Goal: Task Accomplishment & Management: Manage account settings

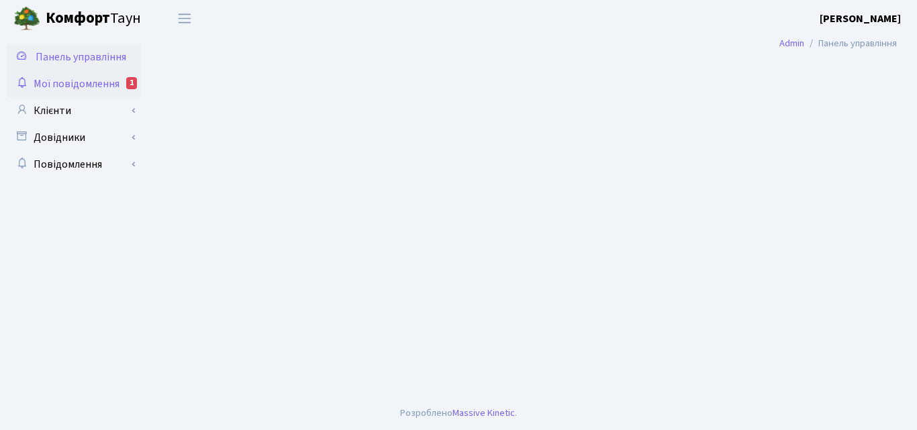
click at [83, 88] on span "Мої повідомлення" at bounding box center [77, 84] width 86 height 15
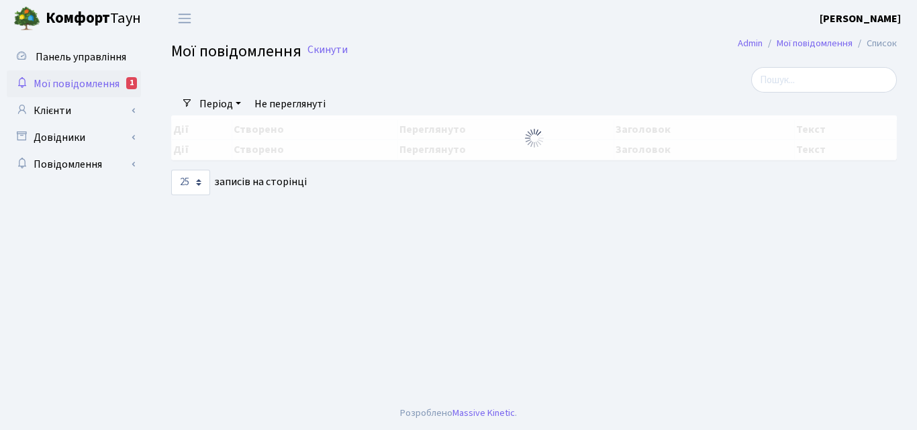
select select "25"
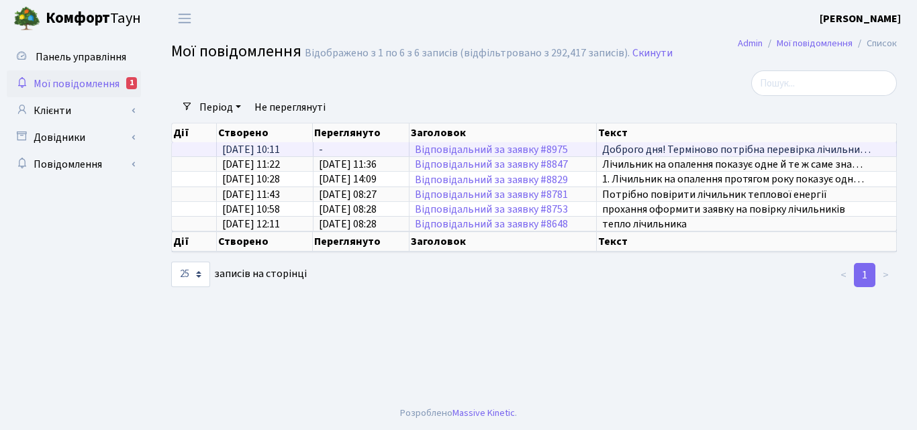
click at [709, 154] on span "Доброго дня! Терміново потрібна перевірка лічильни…" at bounding box center [736, 149] width 268 height 15
click at [487, 152] on link "Відповідальний за заявку #8975" at bounding box center [491, 149] width 153 height 15
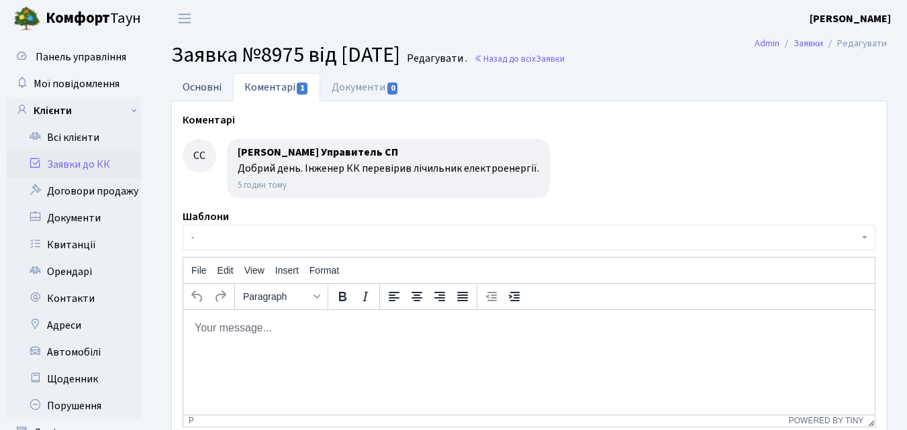
click at [205, 80] on link "Основні" at bounding box center [202, 87] width 62 height 28
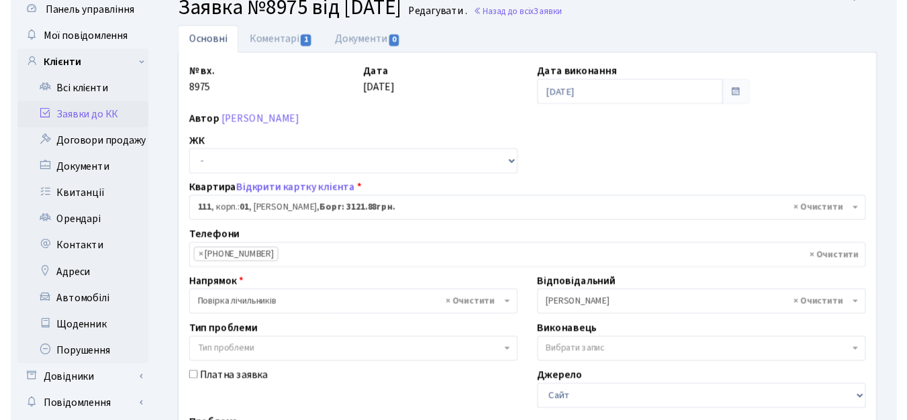
scroll to position [67, 0]
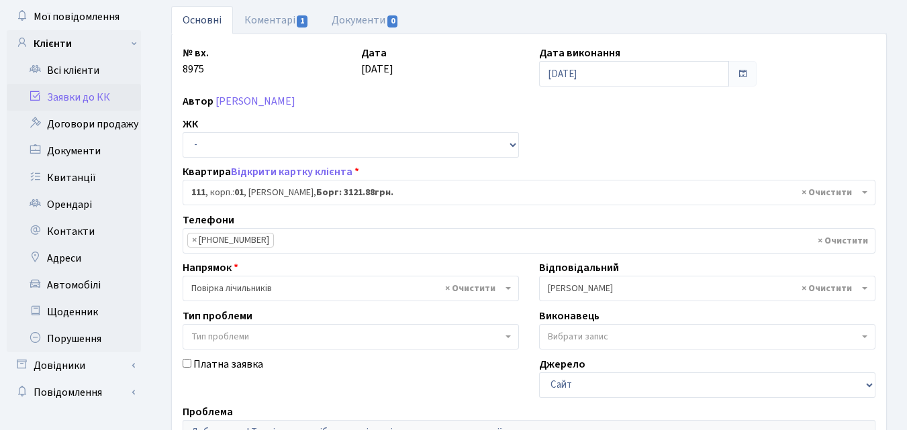
click at [864, 289] on b at bounding box center [864, 288] width 5 height 3
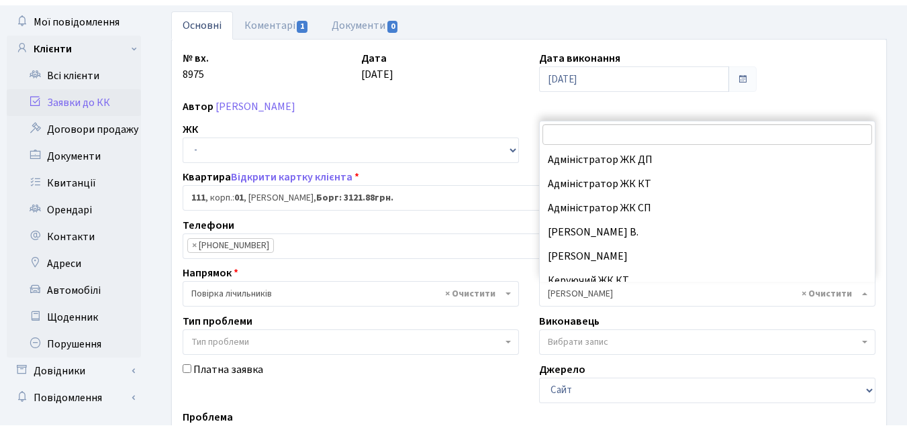
scroll to position [362, 0]
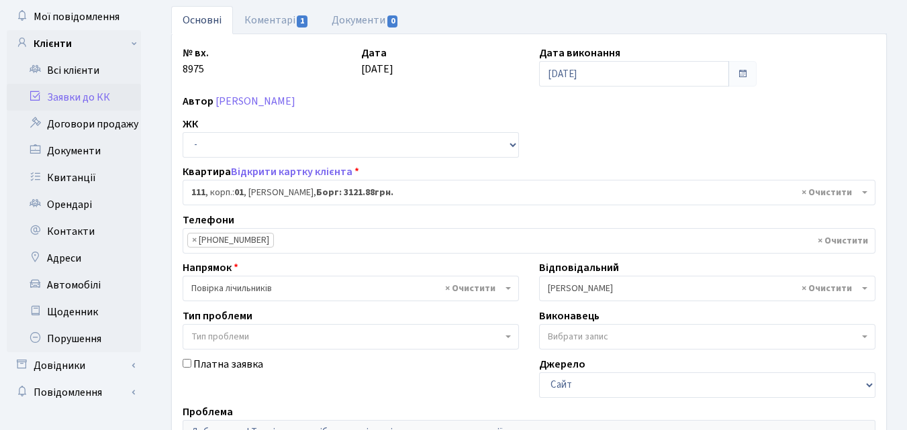
click at [865, 289] on b at bounding box center [864, 288] width 5 height 3
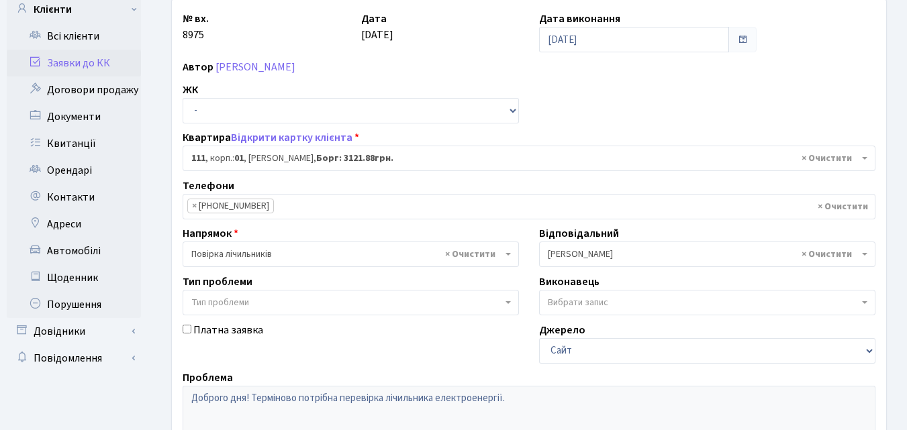
scroll to position [0, 0]
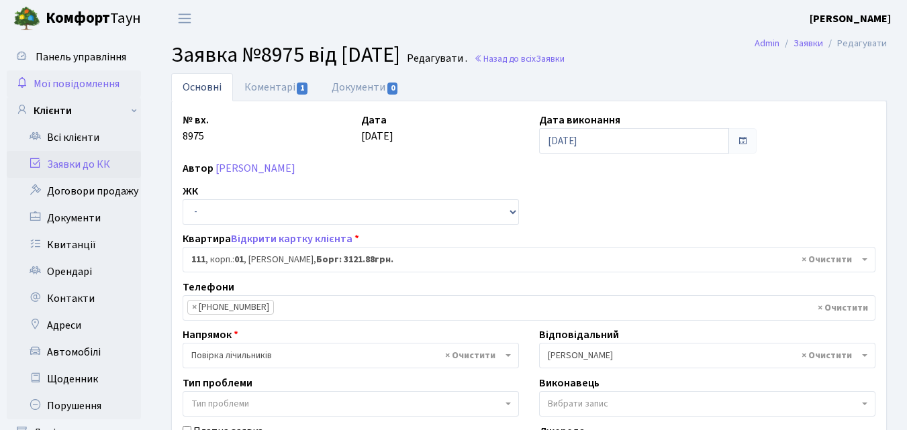
click at [69, 82] on span "Мої повідомлення" at bounding box center [77, 84] width 86 height 15
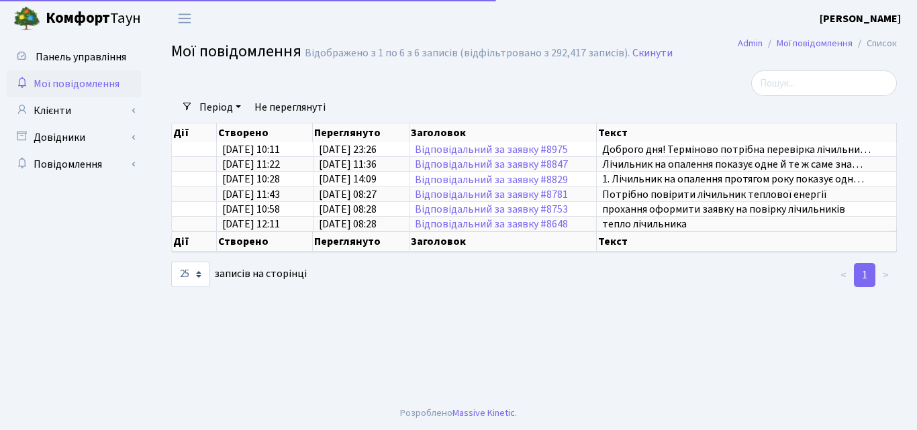
select select "25"
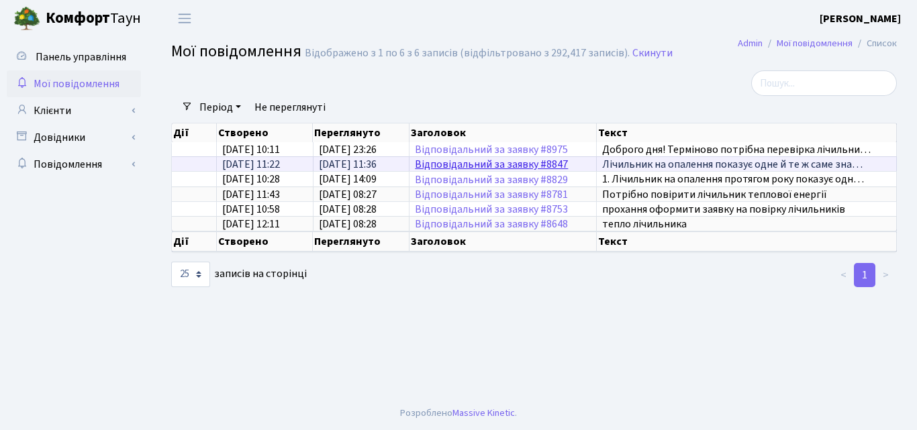
click at [489, 163] on link "Відповідальний за заявку #8847" at bounding box center [491, 164] width 153 height 15
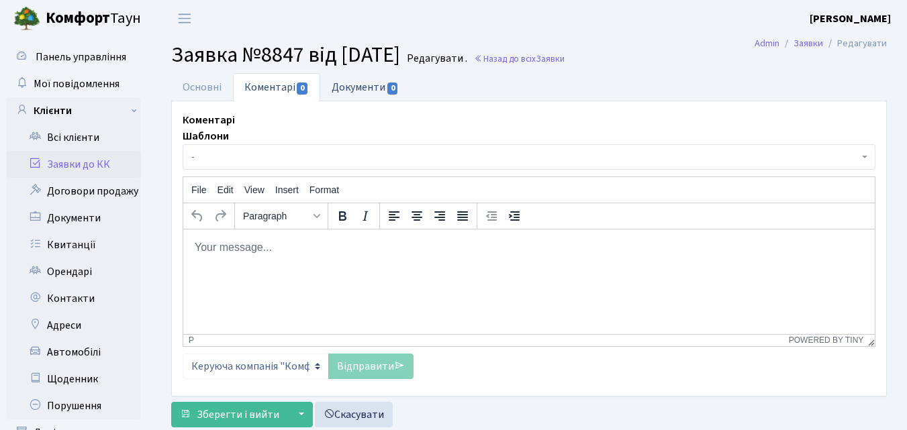
click at [348, 87] on link "Документи 0" at bounding box center [365, 87] width 90 height 28
select select "25"
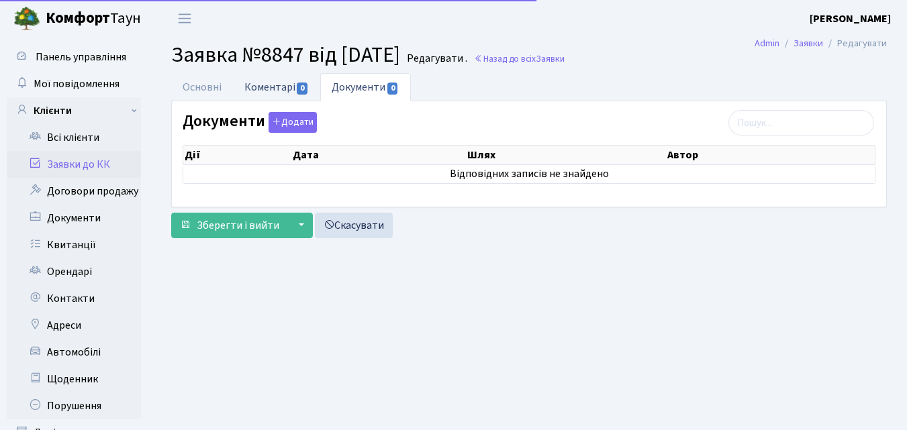
click at [251, 89] on link "Коментарі 0" at bounding box center [276, 87] width 87 height 28
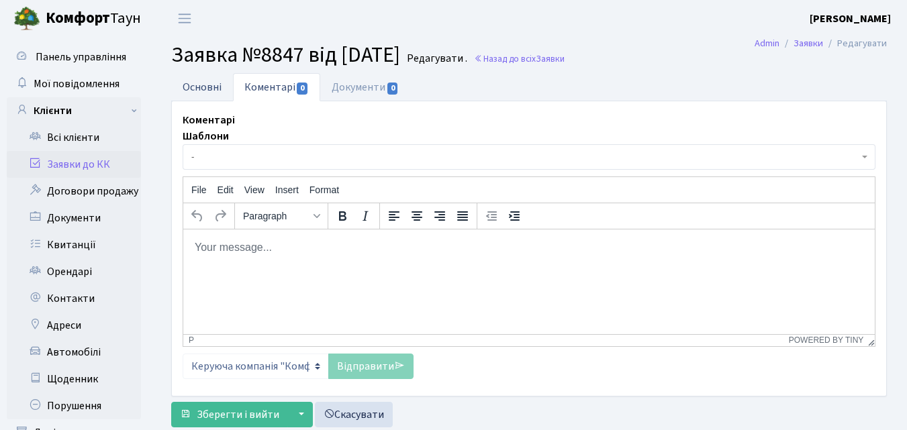
click at [208, 84] on link "Основні" at bounding box center [202, 87] width 62 height 28
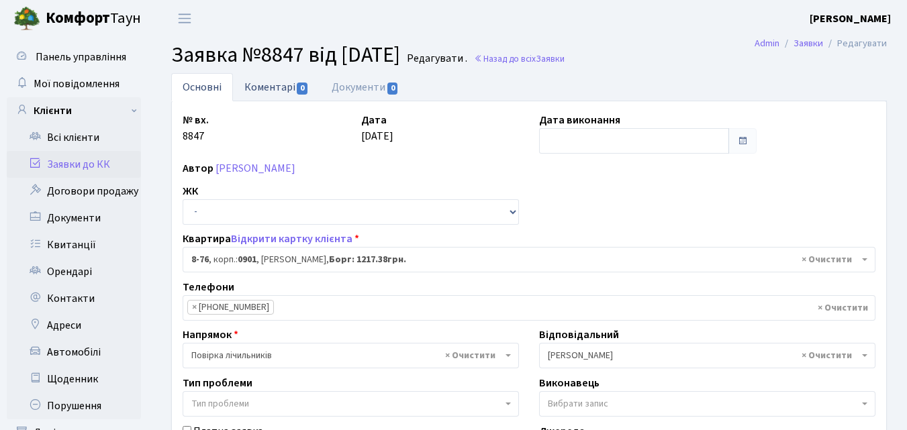
click at [260, 86] on link "Коментарі 0" at bounding box center [276, 87] width 87 height 28
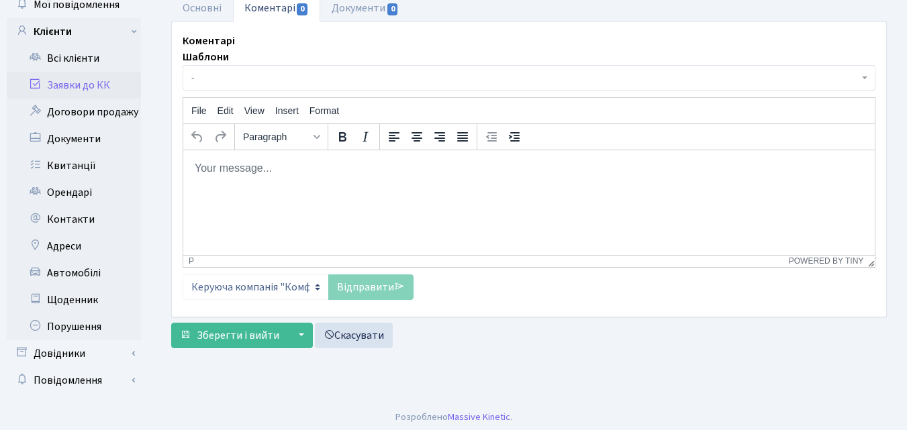
scroll to position [83, 0]
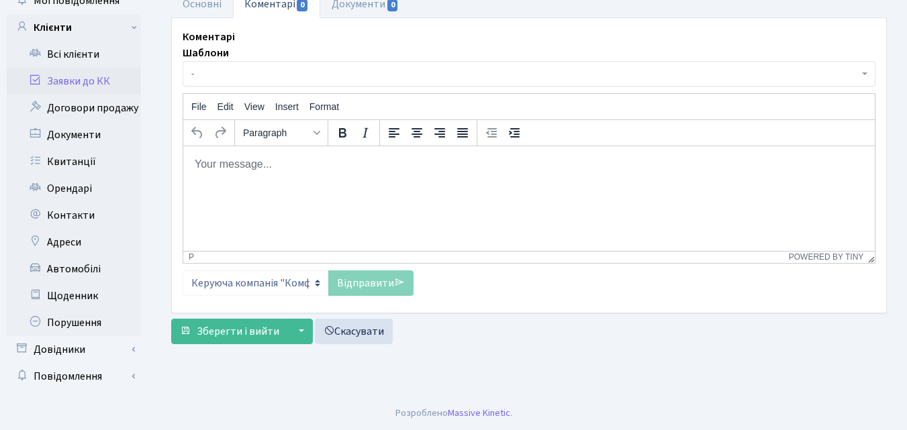
click at [81, 82] on link "Заявки до КК" at bounding box center [74, 81] width 134 height 27
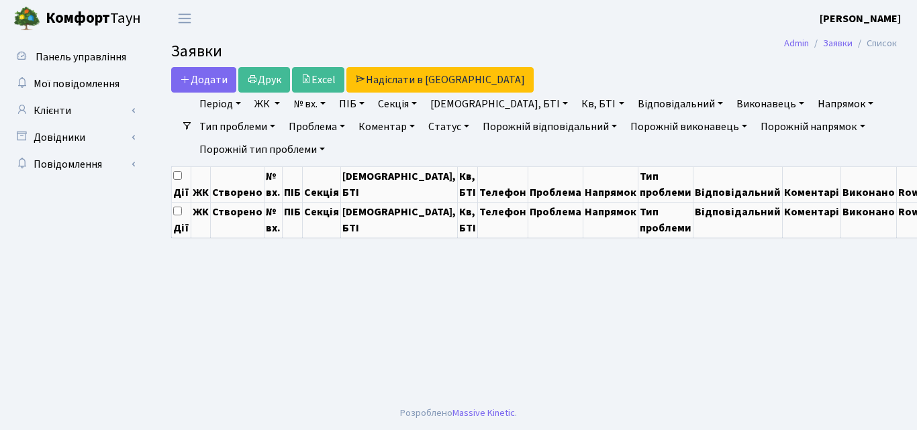
select select "25"
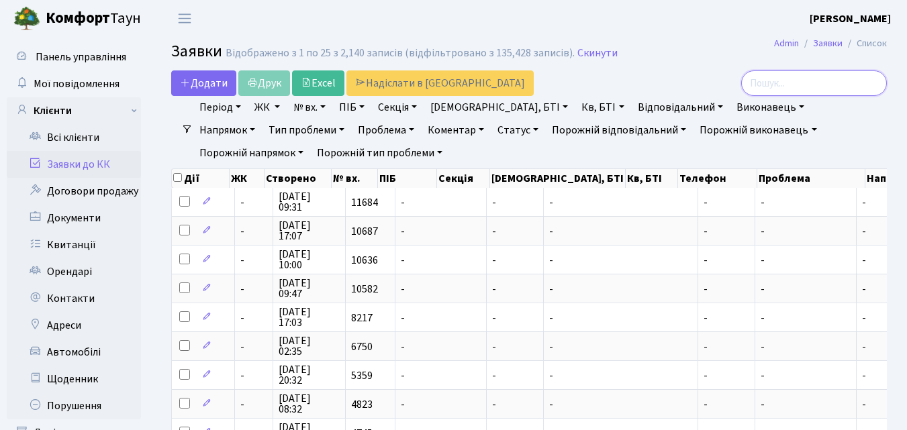
click at [776, 91] on input "search" at bounding box center [814, 83] width 146 height 26
type input "gj"
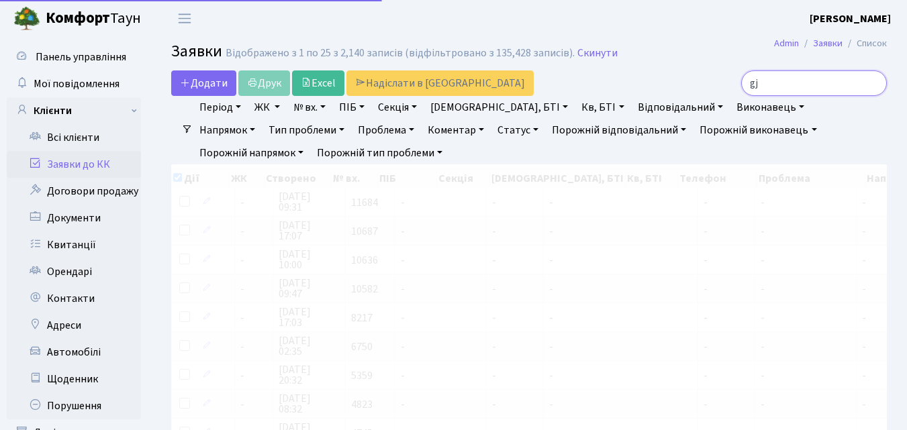
checkbox input "true"
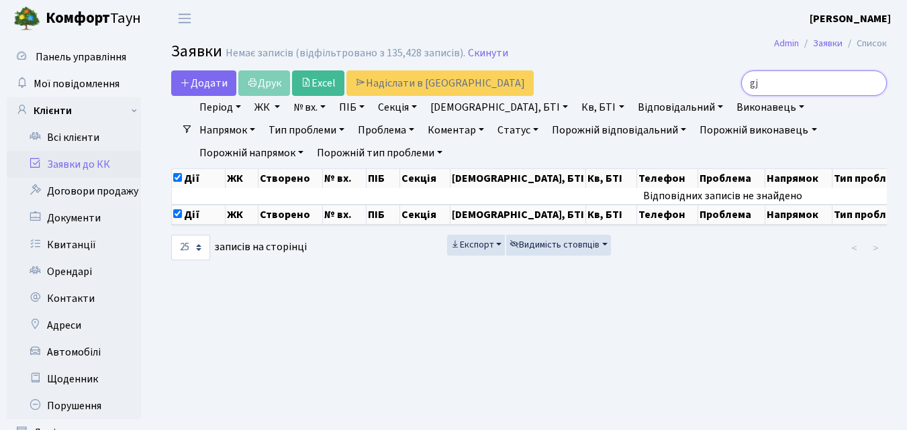
type input "g"
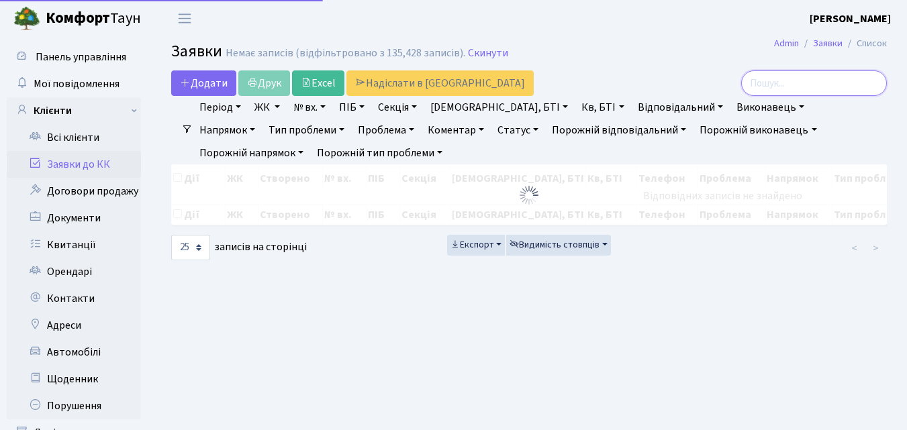
checkbox input "false"
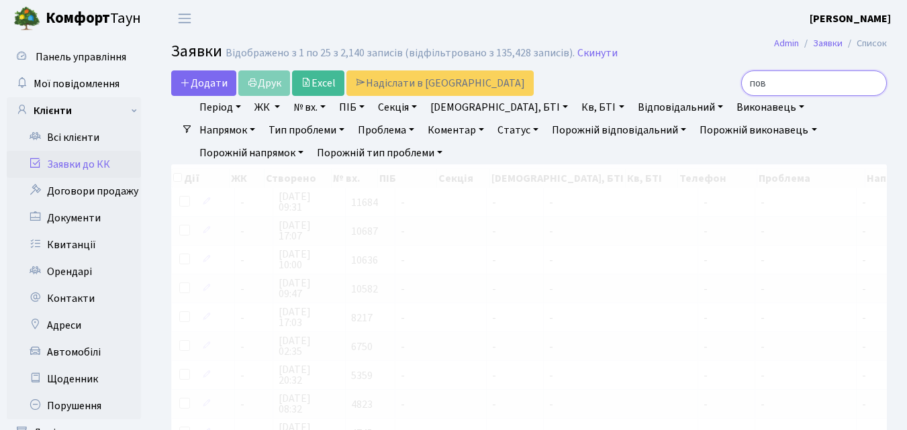
type input "пові"
checkbox input "true"
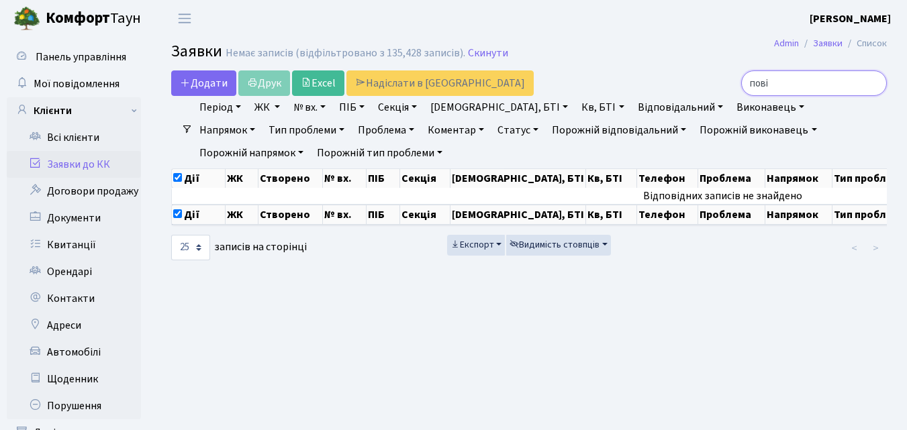
click at [874, 85] on input "пові" at bounding box center [814, 83] width 146 height 26
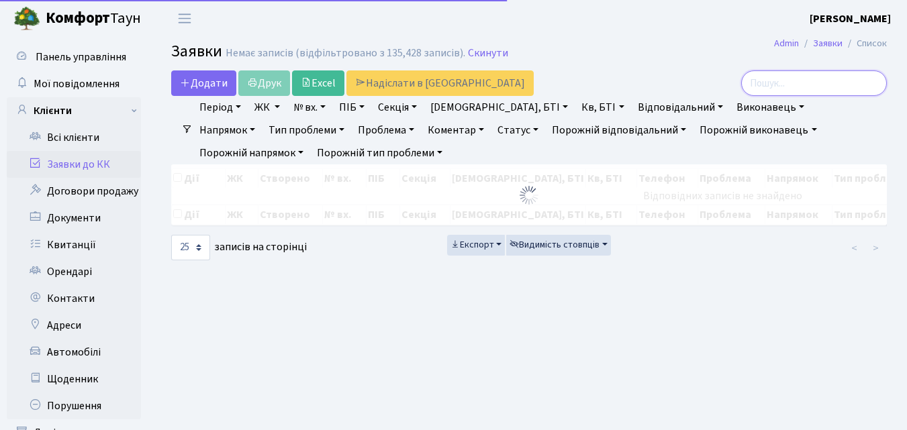
checkbox input "false"
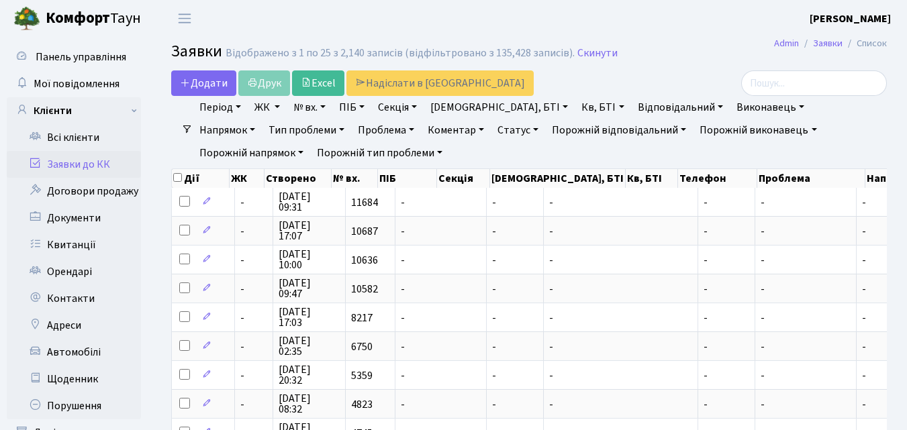
click at [863, 22] on b "[PERSON_NAME]" at bounding box center [849, 18] width 81 height 15
click at [842, 36] on link "Мій обліковий запис" at bounding box center [823, 42] width 134 height 21
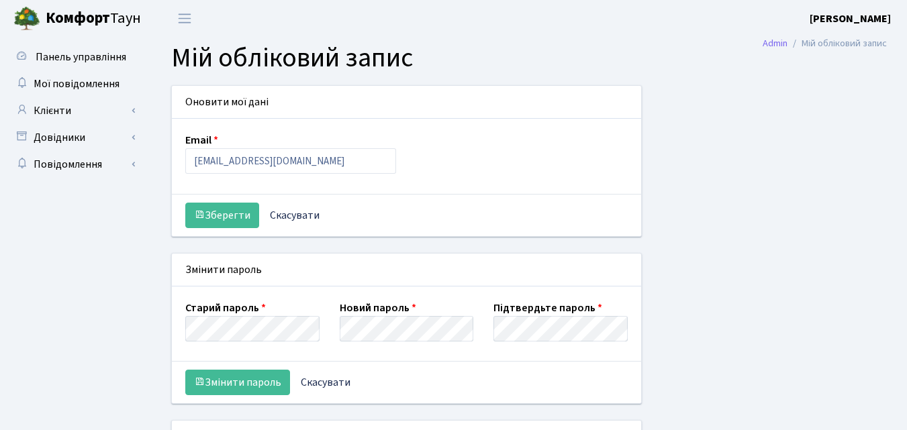
select select
click at [51, 59] on span "Панель управління" at bounding box center [81, 57] width 91 height 15
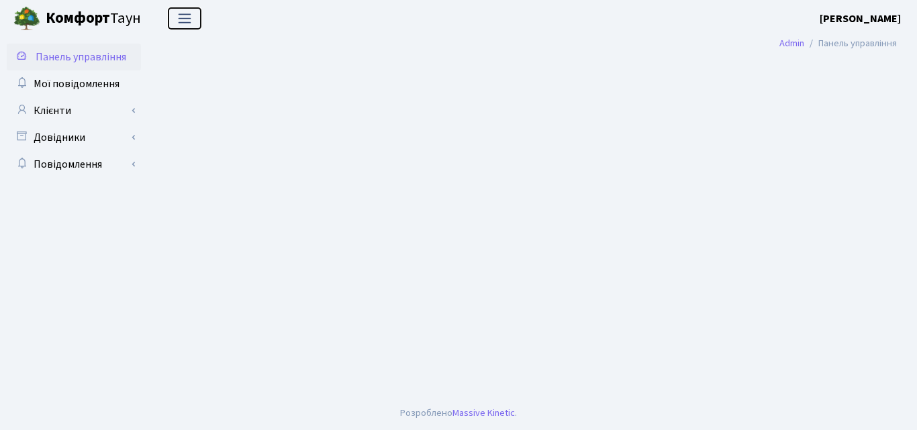
click at [183, 18] on span "Переключити навігацію" at bounding box center [184, 18] width 20 height 15
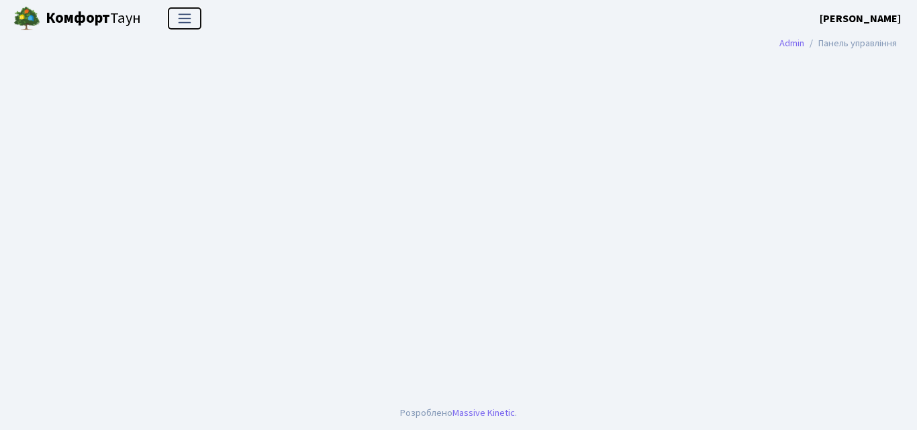
click at [183, 18] on span "Переключити навігацію" at bounding box center [184, 18] width 20 height 15
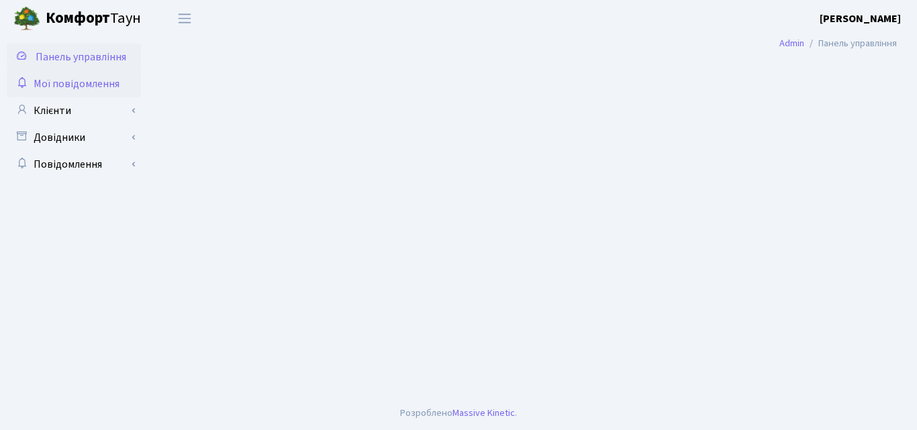
click at [46, 87] on span "Мої повідомлення" at bounding box center [77, 84] width 86 height 15
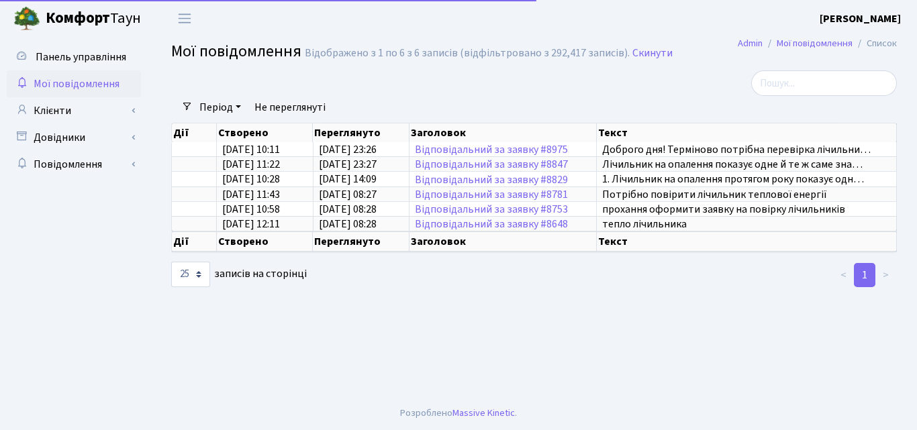
select select "25"
click at [52, 112] on link "Клієнти" at bounding box center [74, 110] width 134 height 27
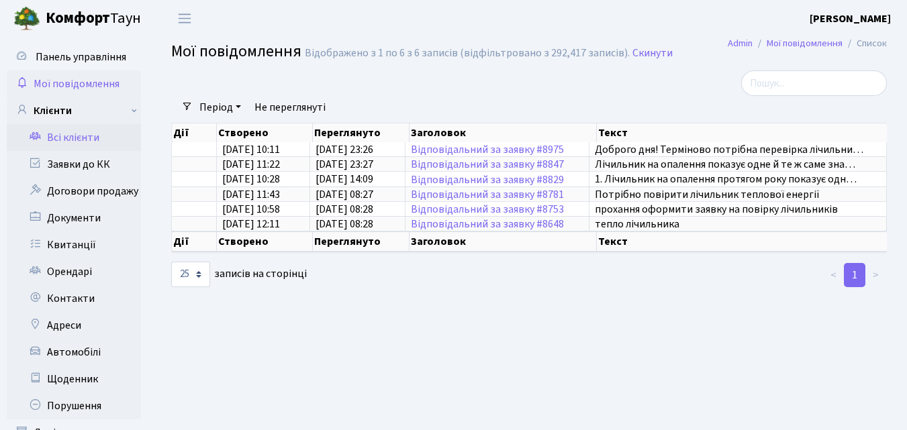
click at [53, 132] on link "Всі клієнти" at bounding box center [74, 137] width 134 height 27
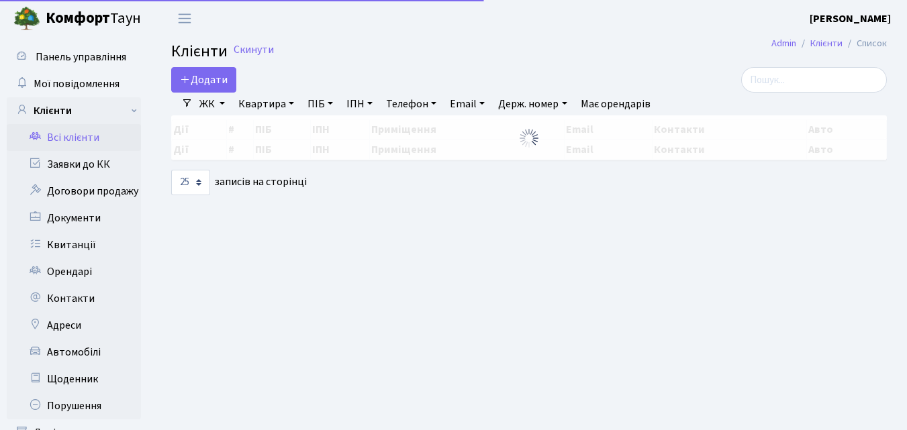
select select "25"
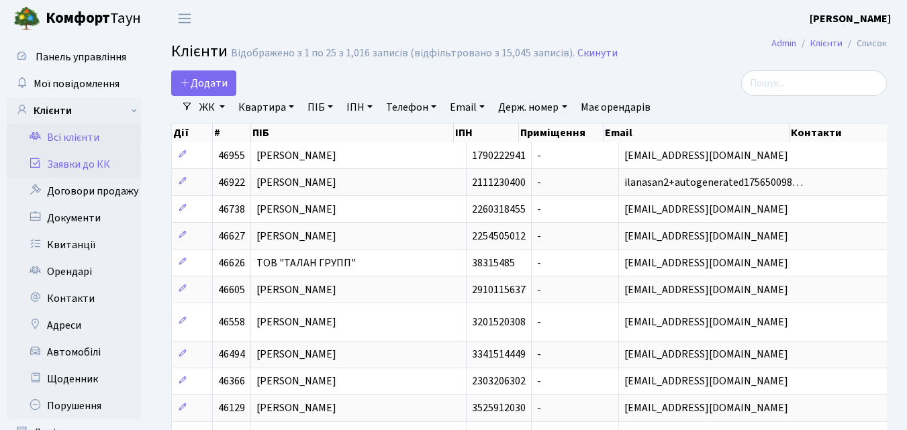
click at [54, 168] on link "Заявки до КК" at bounding box center [74, 164] width 134 height 27
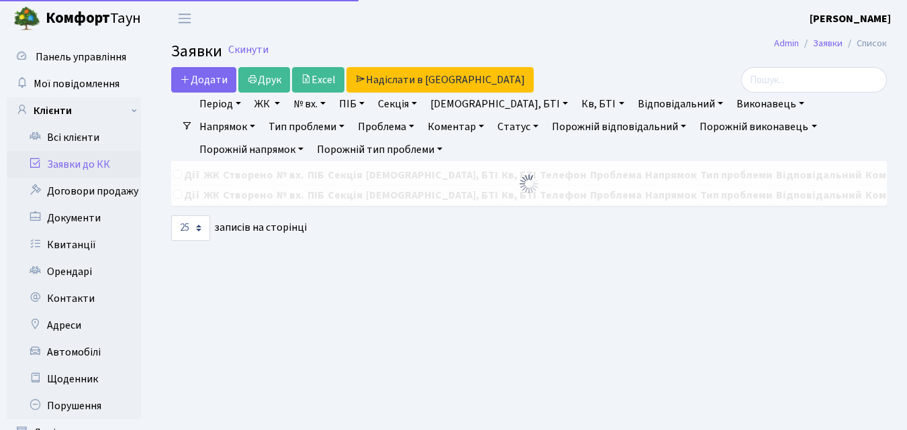
select select "25"
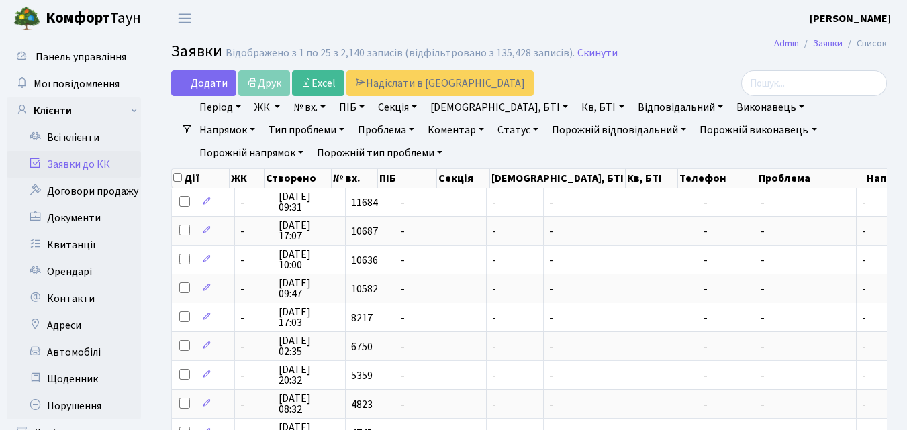
click at [263, 125] on link "Тип проблеми" at bounding box center [306, 130] width 87 height 23
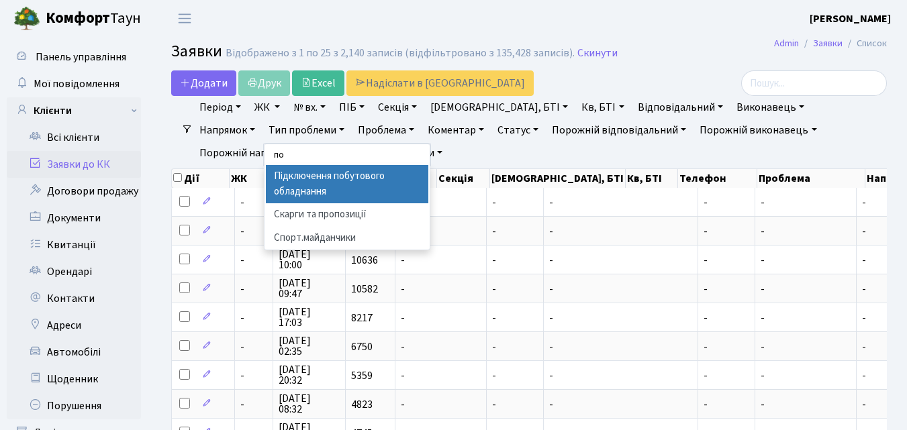
type input "п"
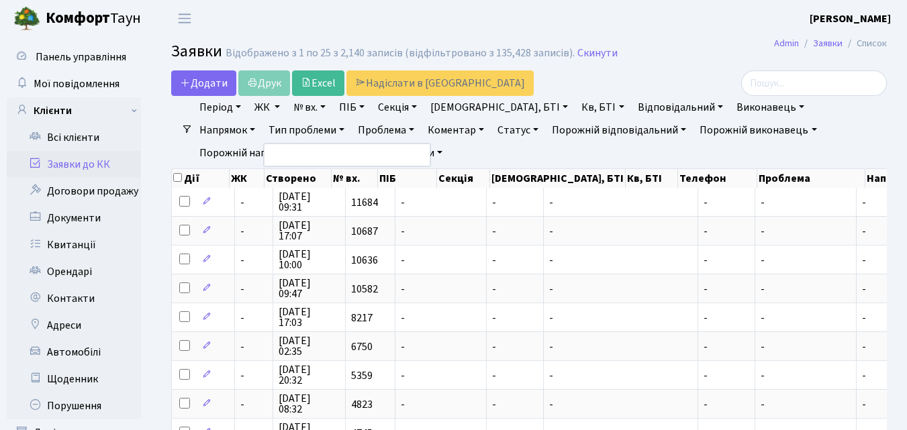
click at [260, 119] on link "Напрямок" at bounding box center [227, 130] width 66 height 23
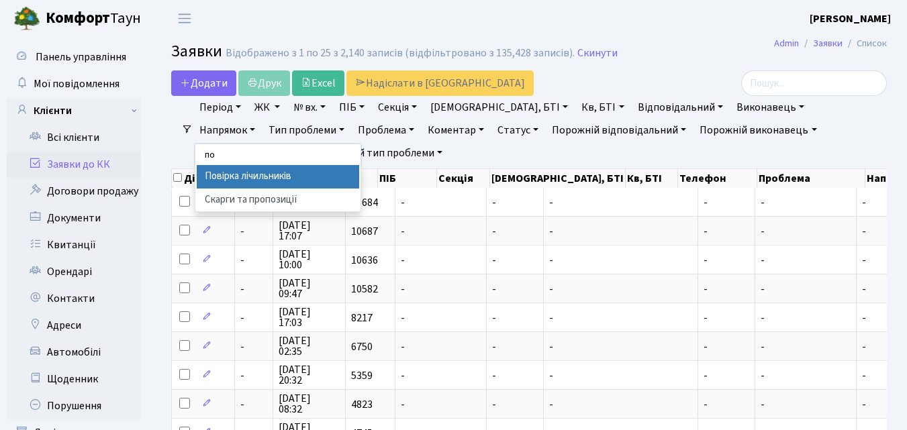
type input "по"
click at [359, 165] on li "Повірка лічильників" at bounding box center [278, 176] width 162 height 23
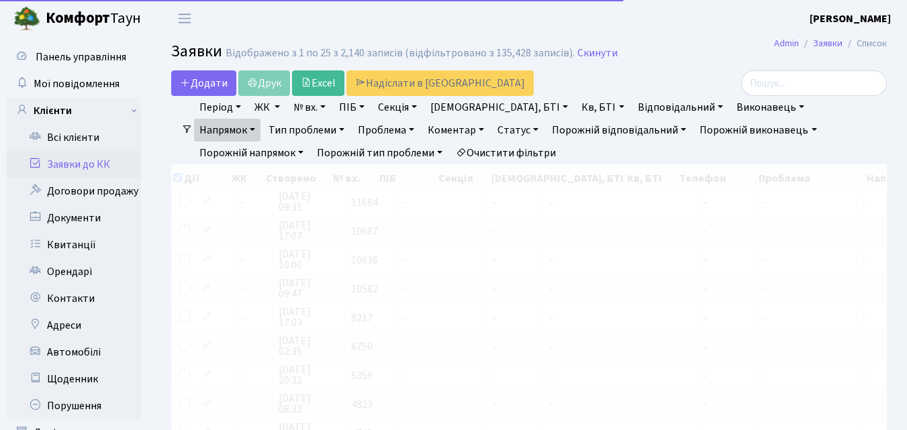
checkbox input "true"
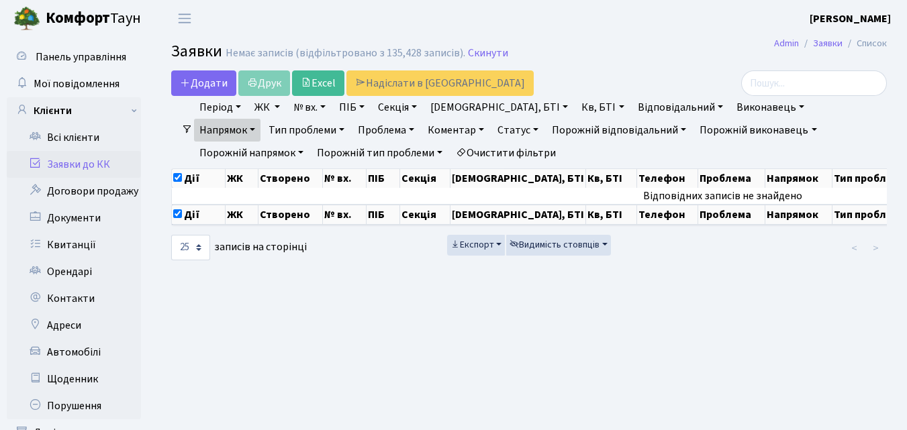
click at [260, 119] on link "Напрямок" at bounding box center [227, 130] width 66 height 23
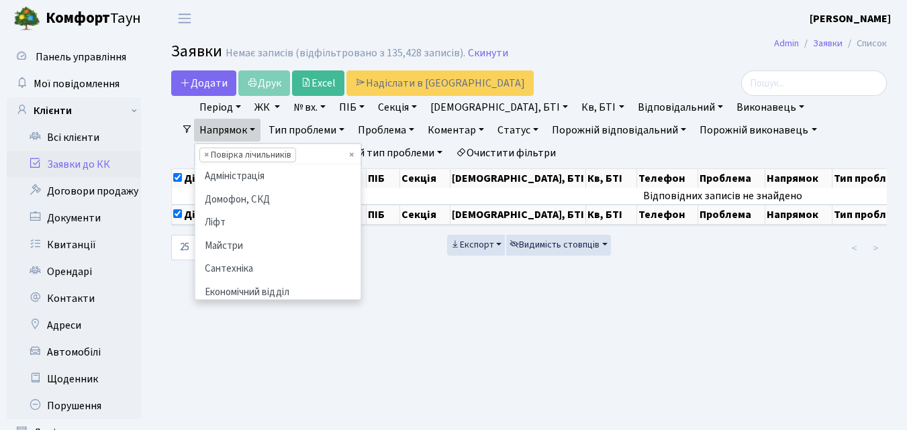
scroll to position [182, 0]
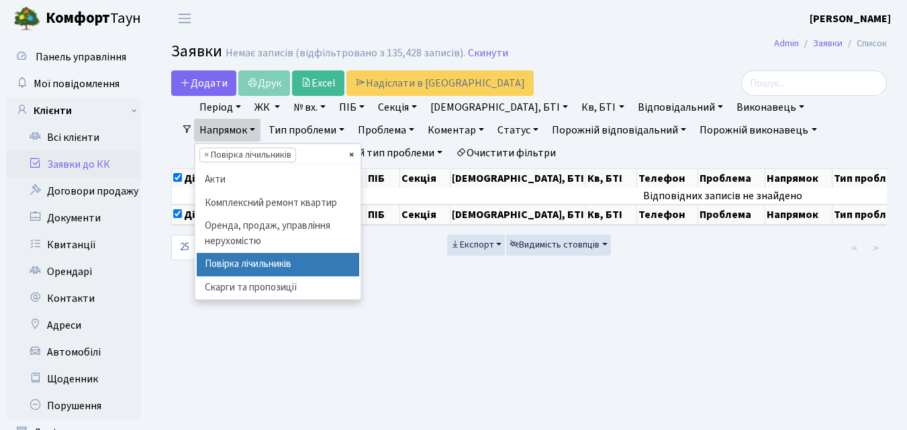
select select
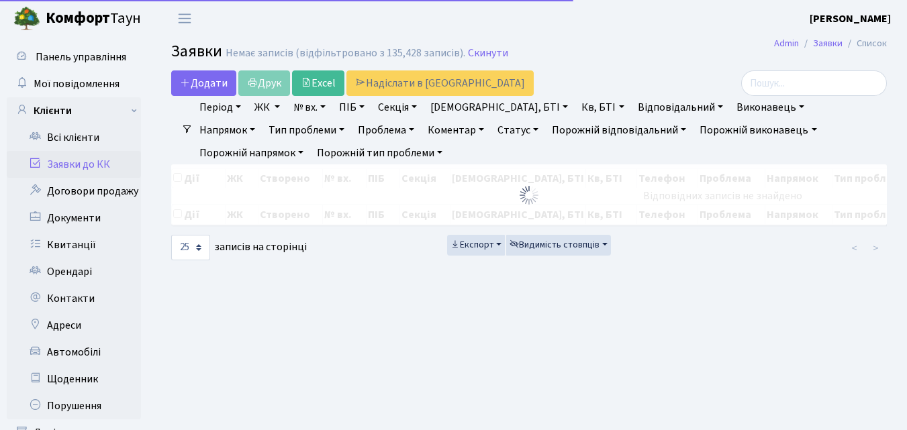
checkbox input "false"
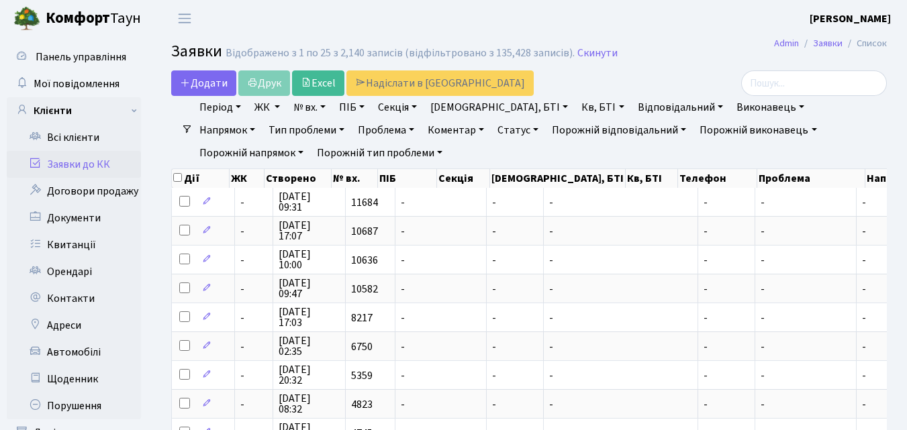
click at [260, 119] on link "Напрямок" at bounding box center [227, 130] width 66 height 23
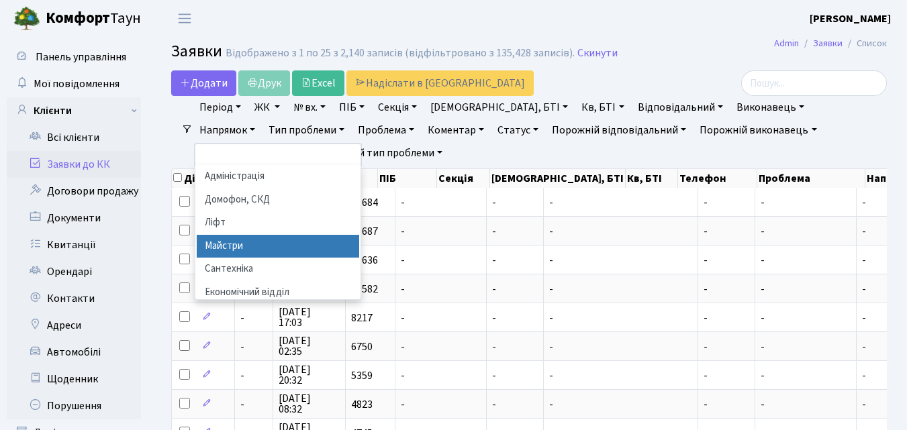
click at [359, 235] on li "Майстри" at bounding box center [278, 246] width 162 height 23
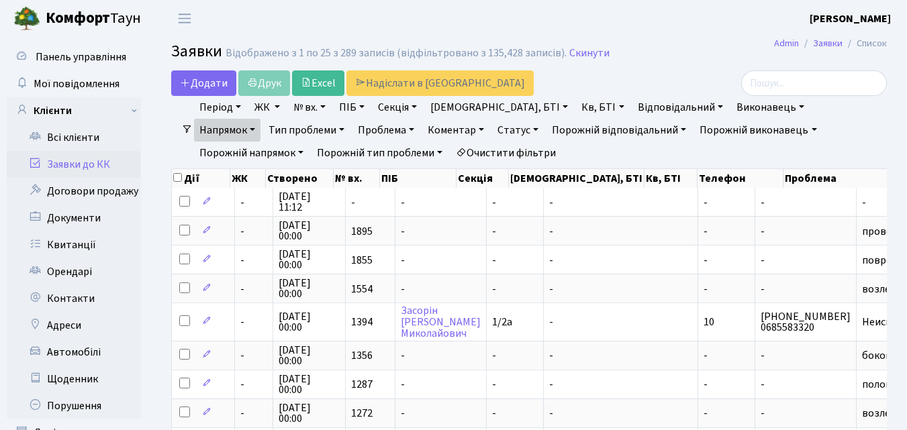
click at [185, 128] on span at bounding box center [187, 129] width 11 height 11
click at [209, 109] on link "Період" at bounding box center [220, 107] width 52 height 23
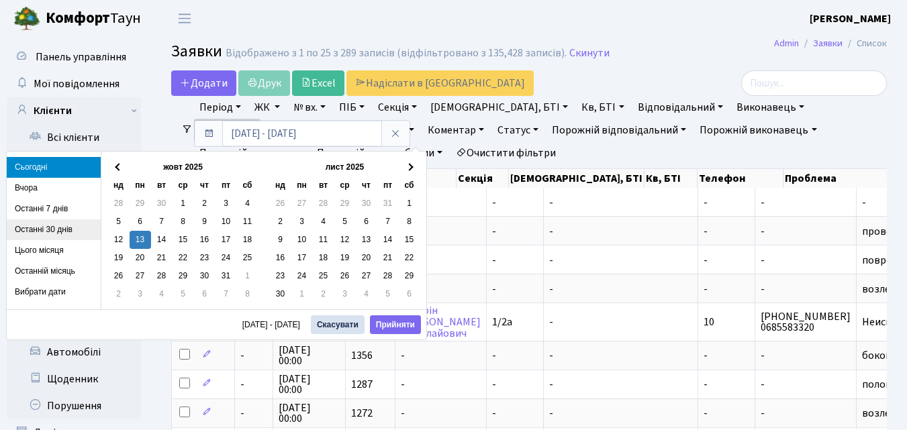
click at [51, 228] on li "Останні 30 днів" at bounding box center [54, 229] width 94 height 21
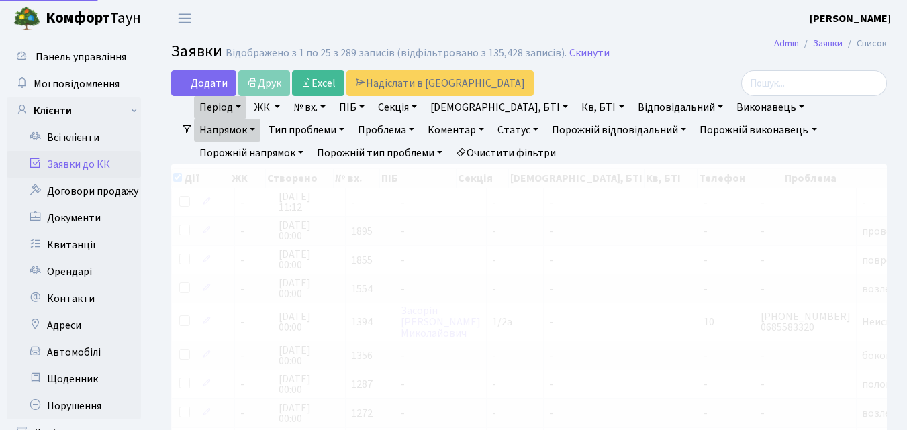
checkbox input "true"
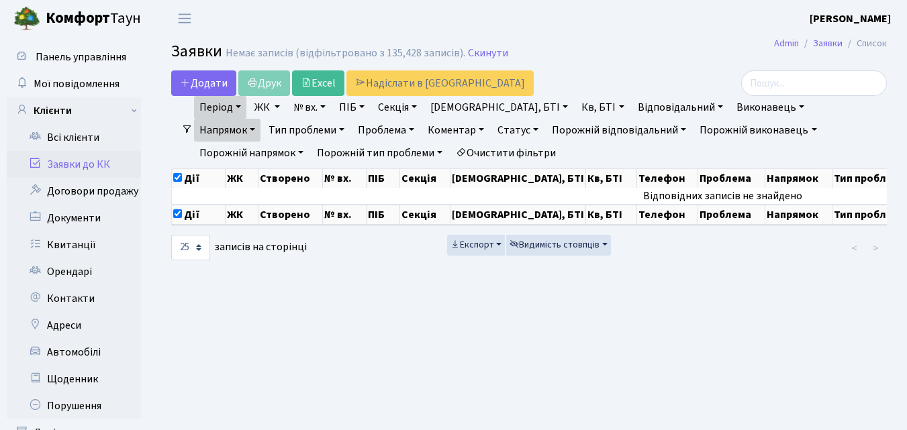
click at [260, 119] on link "Напрямок" at bounding box center [227, 130] width 66 height 23
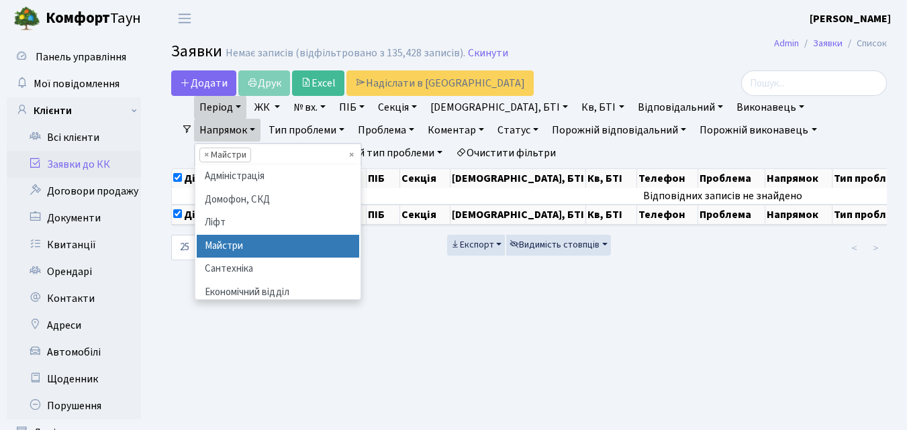
click at [360, 144] on ul "× × Майстри" at bounding box center [277, 154] width 165 height 21
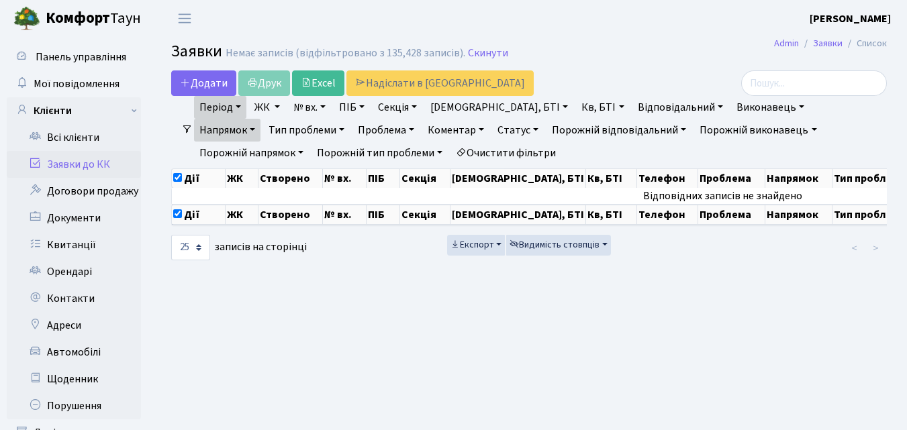
click at [260, 119] on link "Напрямок" at bounding box center [227, 130] width 66 height 23
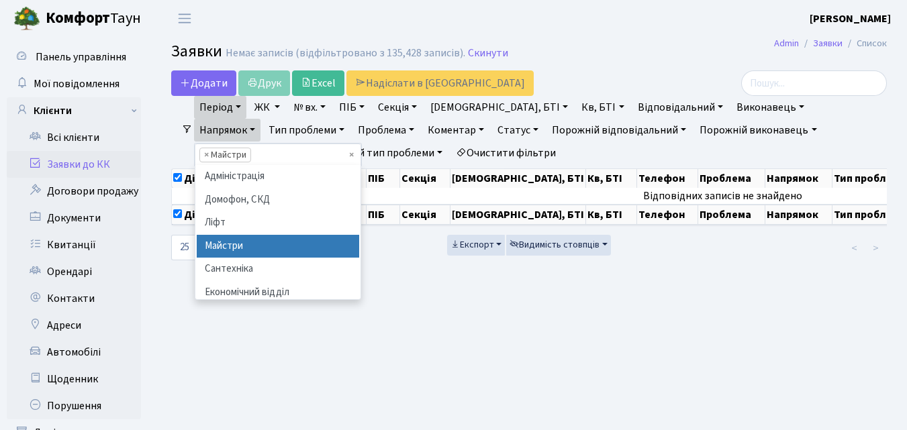
click at [251, 148] on li "× Майстри" at bounding box center [225, 155] width 52 height 15
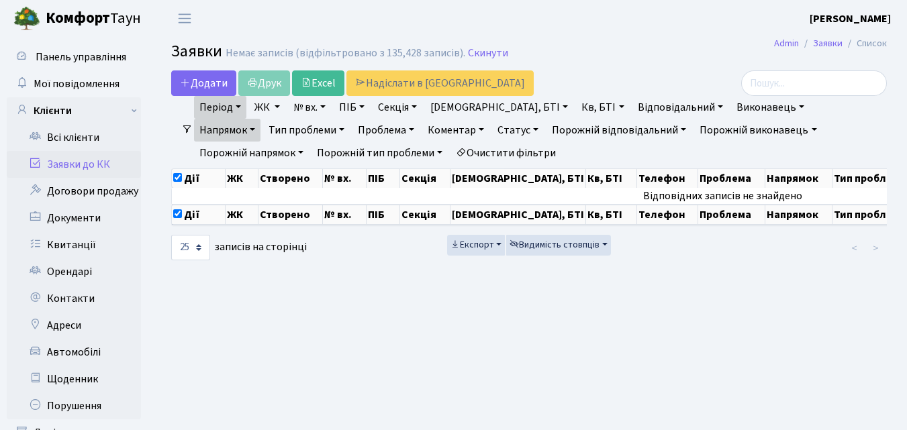
click at [260, 119] on link "Напрямок" at bounding box center [227, 130] width 66 height 23
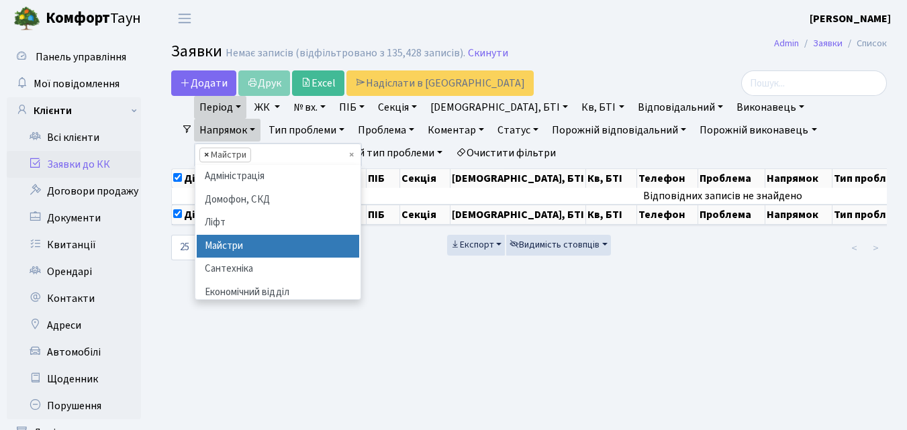
click at [209, 148] on span "×" at bounding box center [206, 154] width 5 height 13
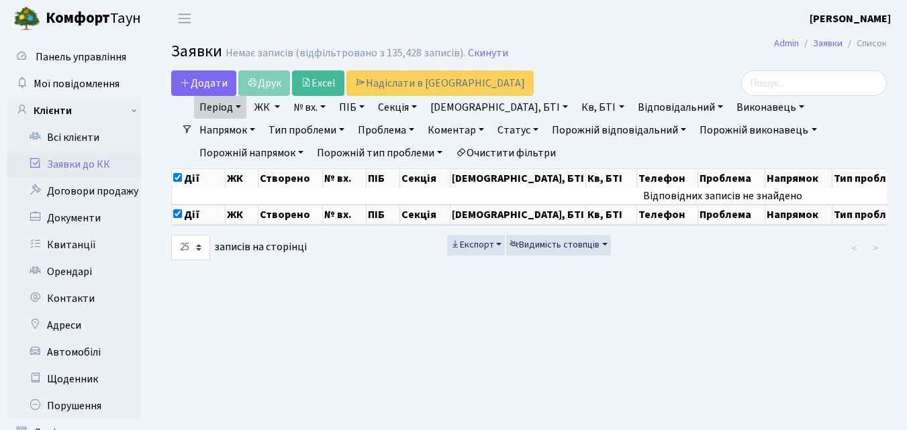
click at [272, 105] on link "ЖК" at bounding box center [267, 107] width 36 height 23
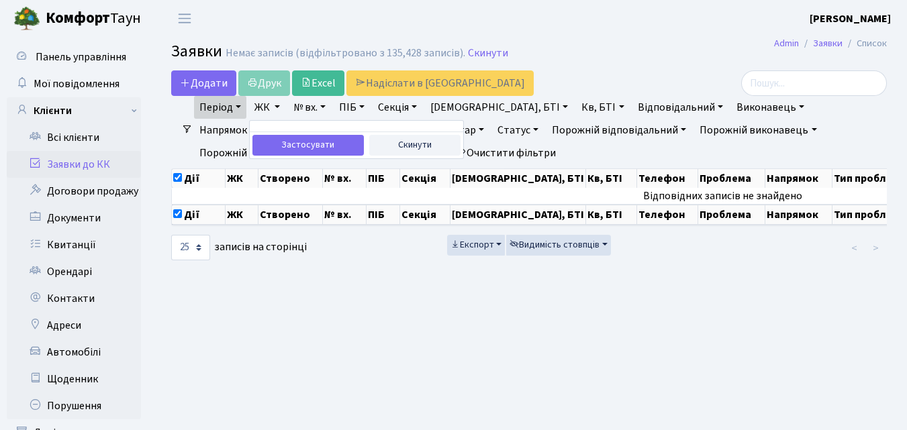
click at [273, 105] on link "ЖК" at bounding box center [267, 107] width 36 height 23
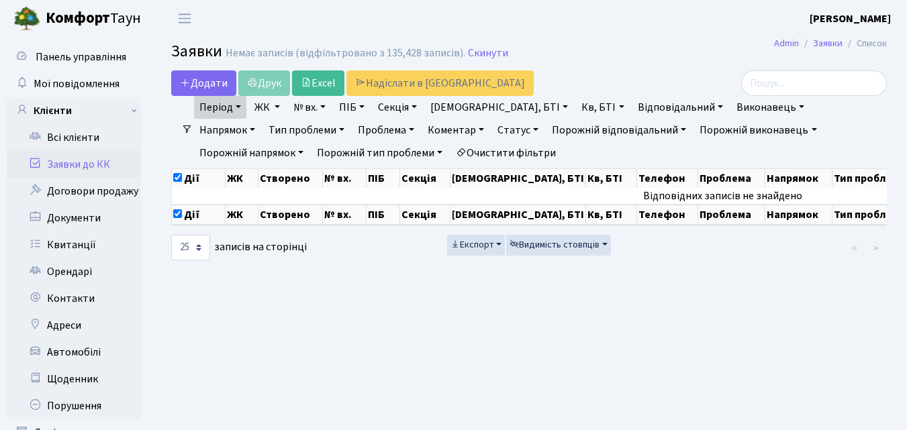
click at [619, 71] on div "Додати Друк Excel Надіслати в КАН" at bounding box center [406, 83] width 470 height 26
click at [60, 166] on link "Заявки до КК" at bounding box center [74, 164] width 134 height 27
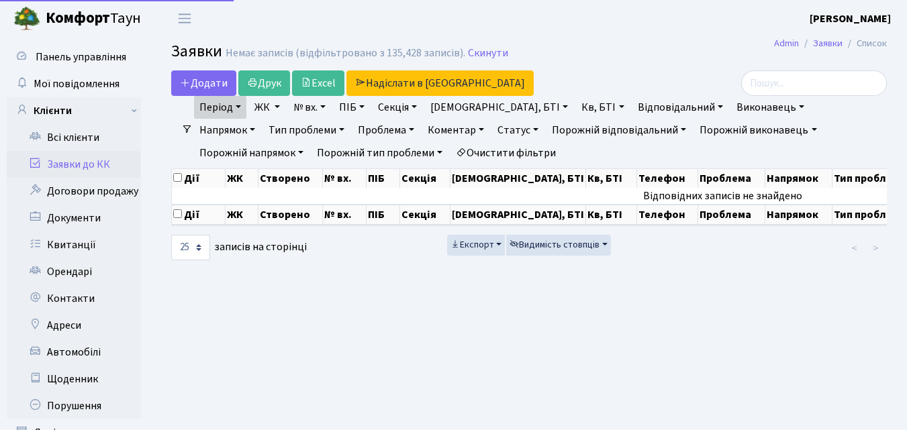
select select "25"
click at [72, 269] on link "Орендарі" at bounding box center [74, 271] width 134 height 27
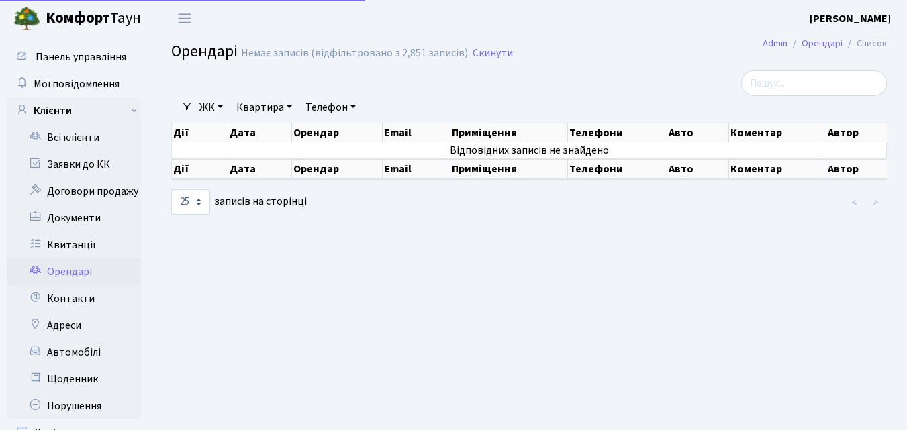
select select "25"
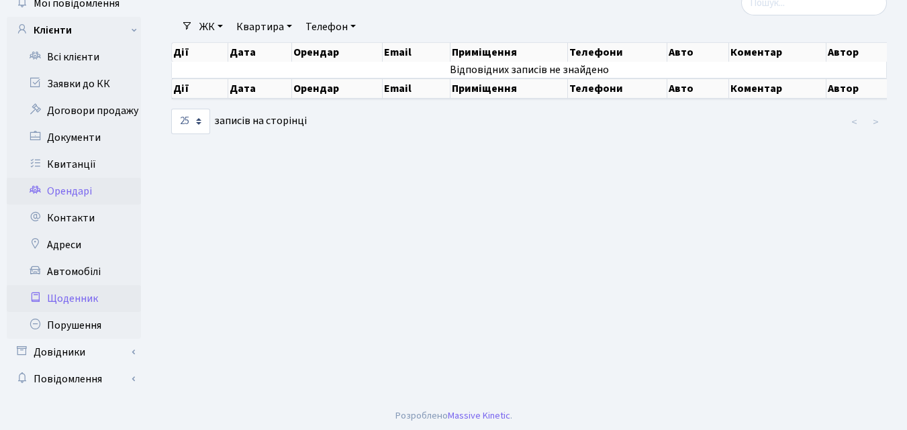
scroll to position [83, 0]
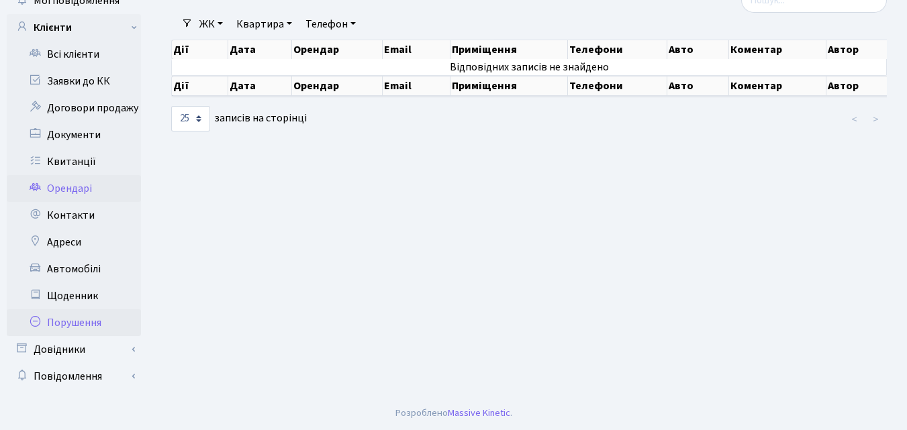
click at [65, 318] on link "Порушення" at bounding box center [74, 322] width 134 height 27
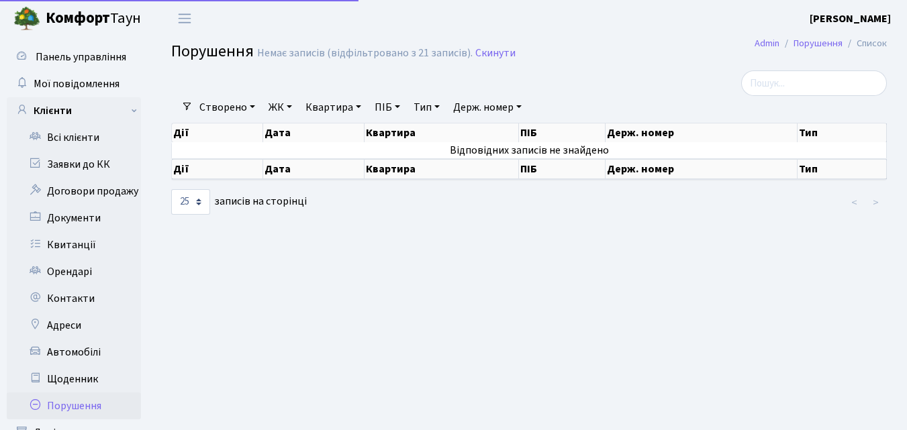
select select "25"
click at [221, 105] on link "Створено" at bounding box center [227, 107] width 66 height 23
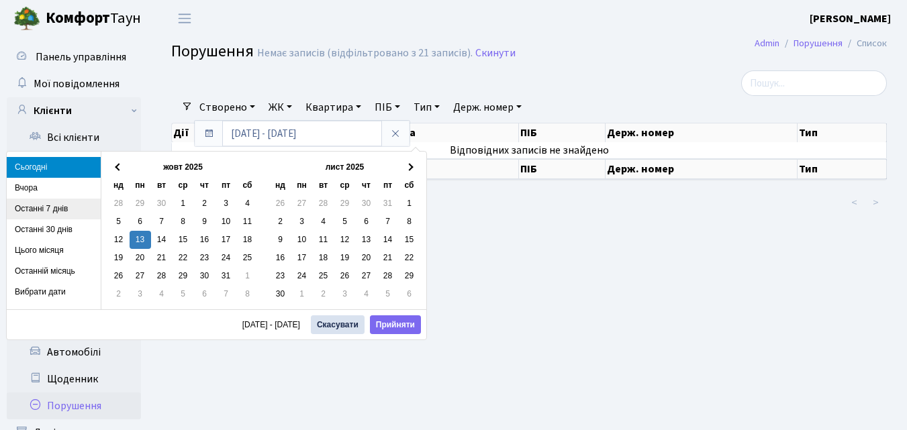
click at [29, 203] on li "Останні 7 днів" at bounding box center [54, 209] width 94 height 21
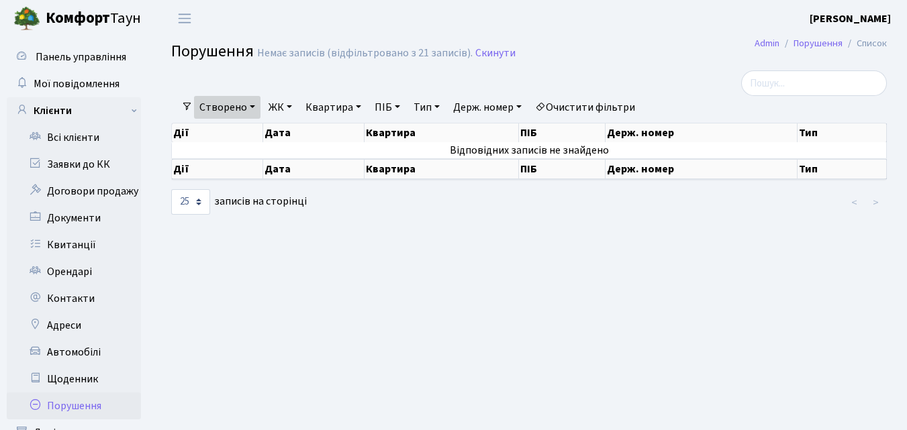
click at [286, 101] on link "ЖК" at bounding box center [280, 107] width 34 height 23
click at [331, 103] on link "Квартира" at bounding box center [333, 107] width 66 height 23
click at [344, 85] on div at bounding box center [406, 83] width 491 height 26
click at [185, 109] on span at bounding box center [187, 106] width 11 height 11
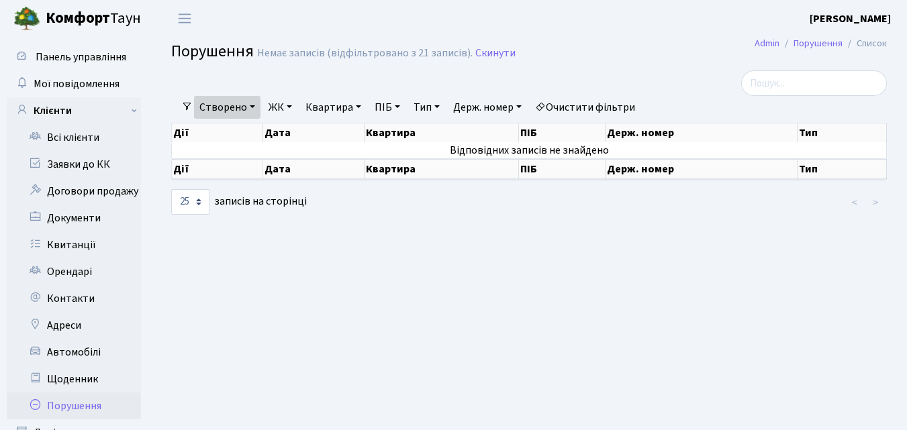
click at [191, 103] on span at bounding box center [187, 106] width 11 height 11
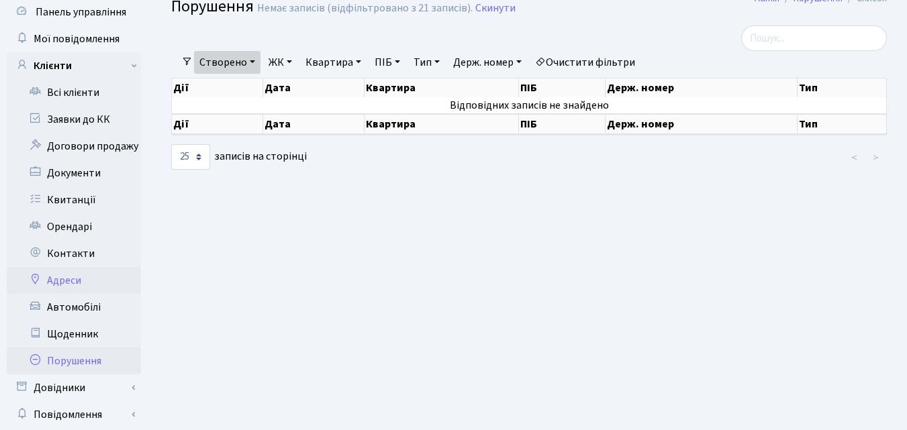
scroll to position [67, 0]
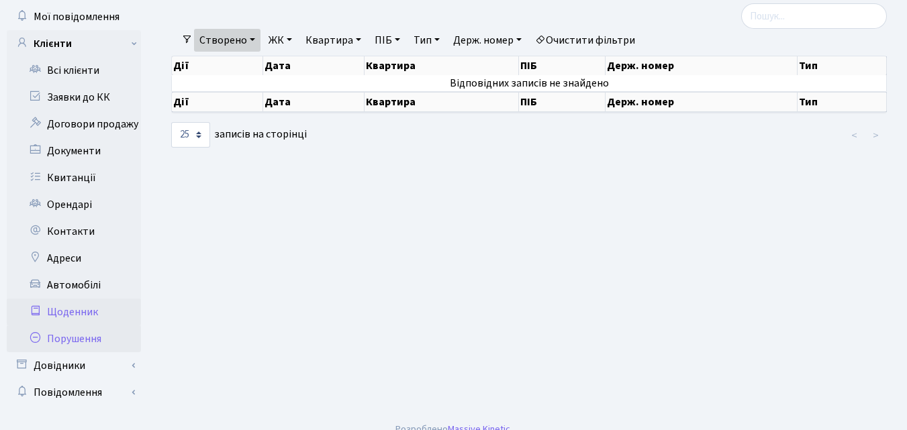
click at [70, 309] on link "Щоденник" at bounding box center [74, 312] width 134 height 27
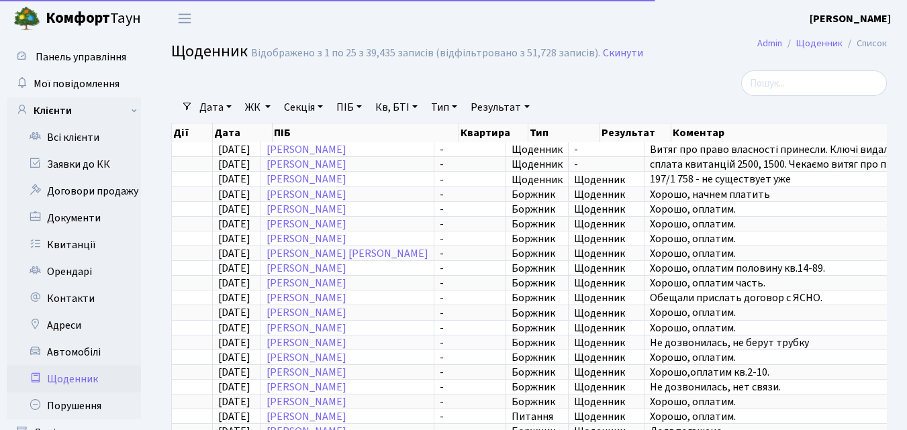
select select "25"
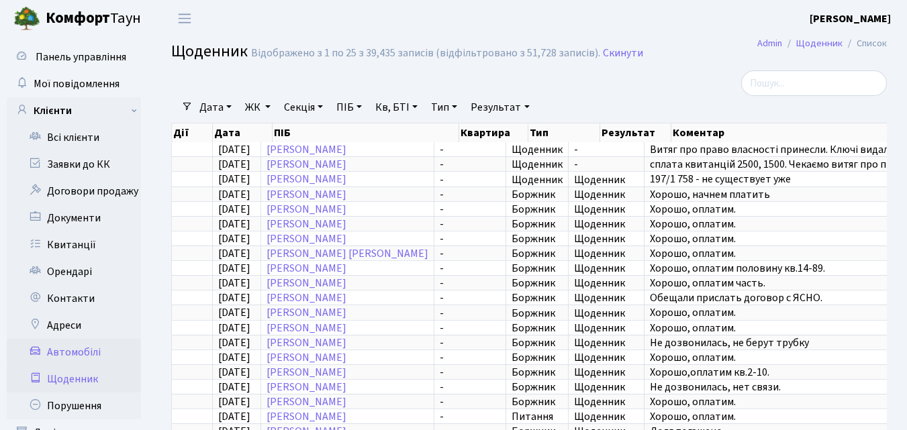
click at [66, 354] on link "Автомобілі" at bounding box center [74, 352] width 134 height 27
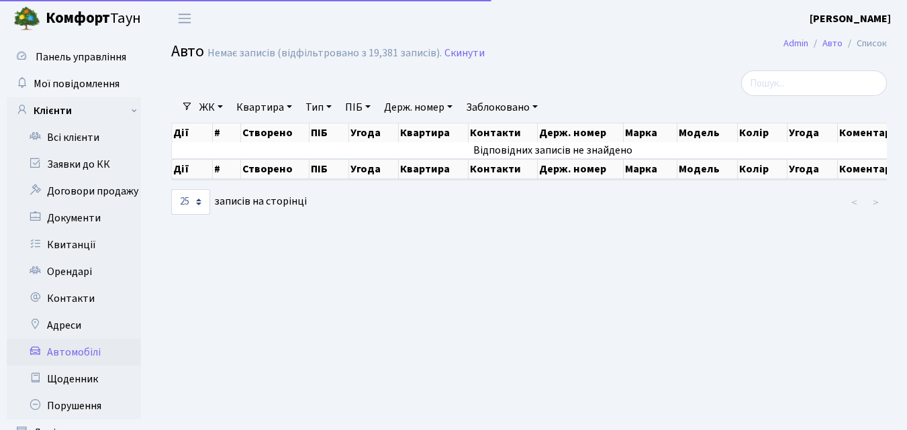
select select "25"
click at [187, 106] on span at bounding box center [187, 106] width 11 height 11
click at [464, 50] on link "Скинути" at bounding box center [464, 53] width 40 height 13
select select "25"
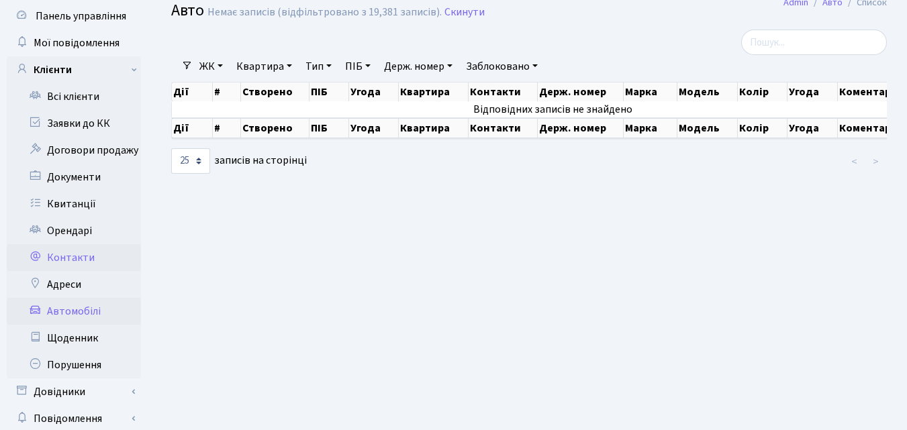
scroll to position [83, 0]
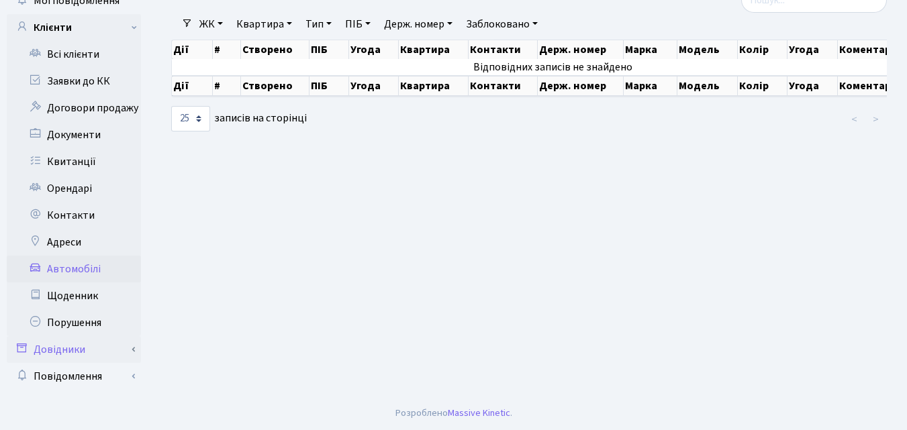
click at [52, 351] on link "Довідники" at bounding box center [74, 349] width 134 height 27
click at [60, 372] on link "Приміщення" at bounding box center [78, 376] width 126 height 27
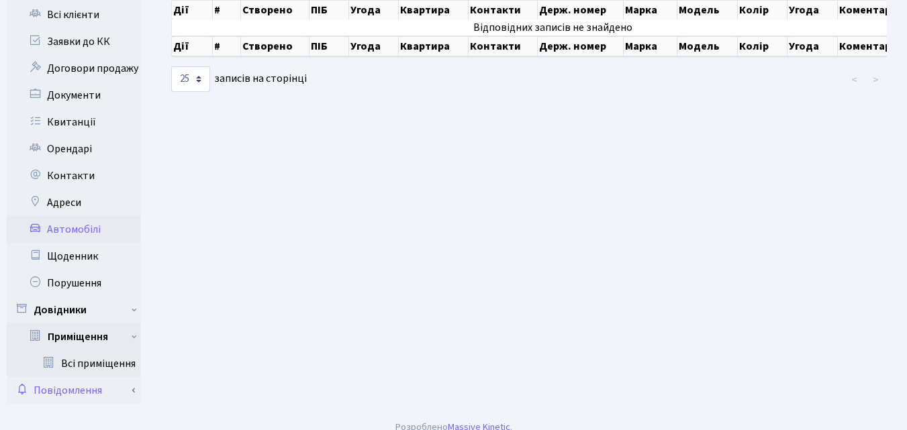
scroll to position [137, 0]
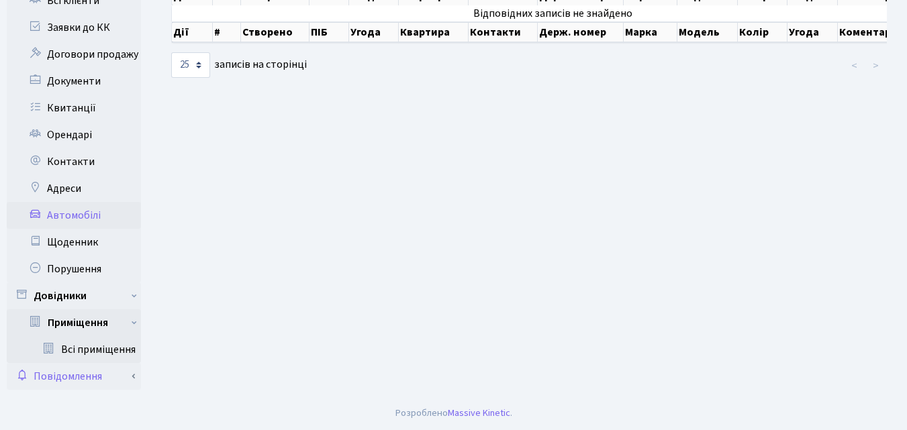
click at [68, 377] on link "Повідомлення" at bounding box center [74, 376] width 134 height 27
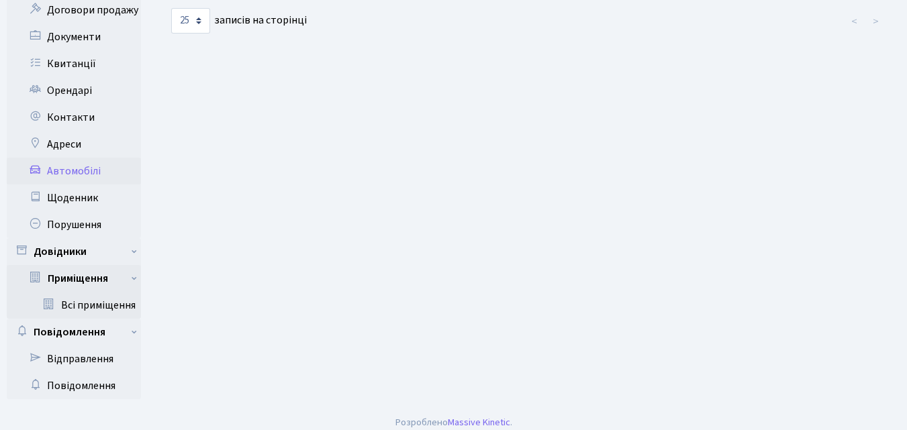
scroll to position [191, 0]
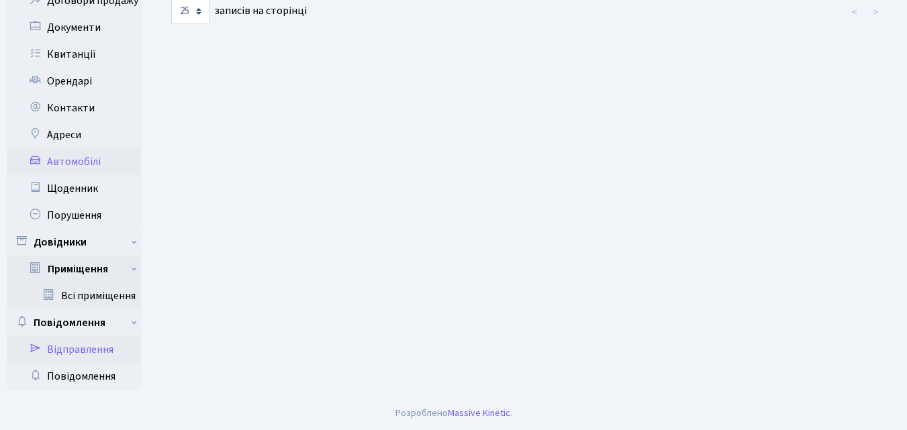
click at [79, 352] on link "Відправлення" at bounding box center [74, 349] width 134 height 27
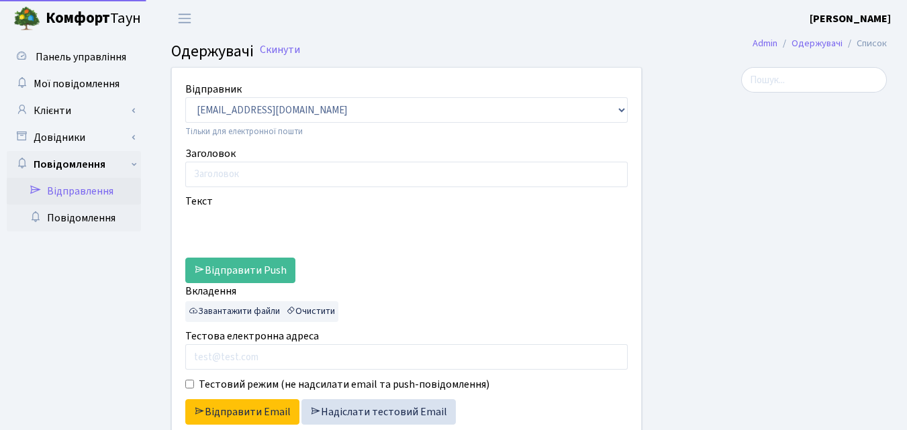
select select "25"
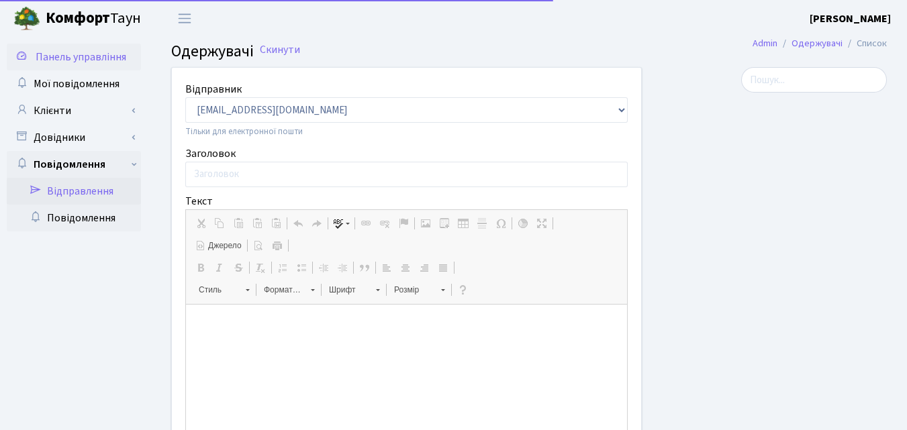
click at [72, 55] on span "Панель управління" at bounding box center [81, 57] width 91 height 15
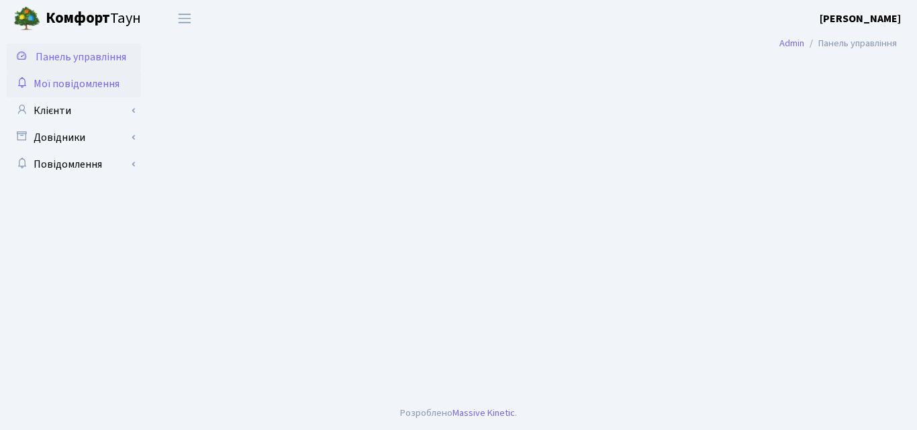
click at [74, 87] on span "Мої повідомлення" at bounding box center [77, 84] width 86 height 15
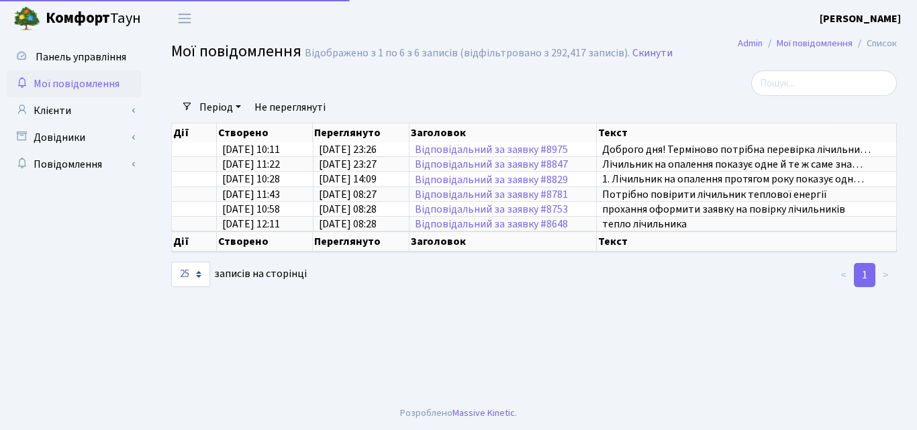
select select "25"
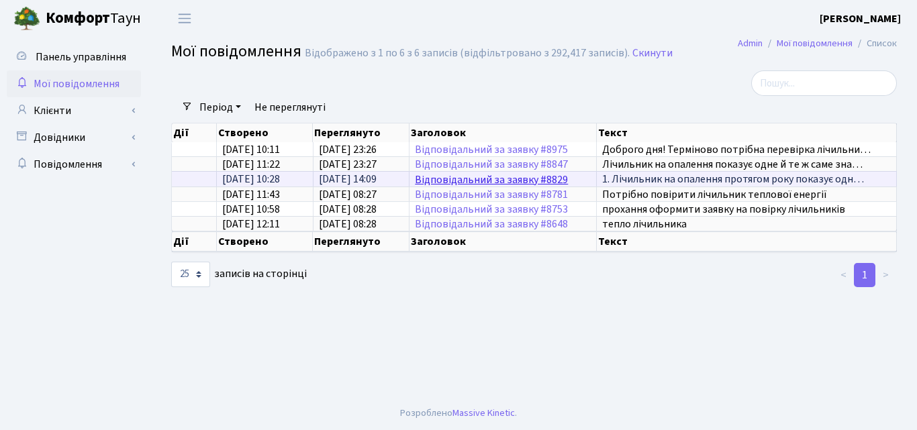
click at [537, 177] on link "Відповідальний за заявку #8829" at bounding box center [491, 179] width 153 height 15
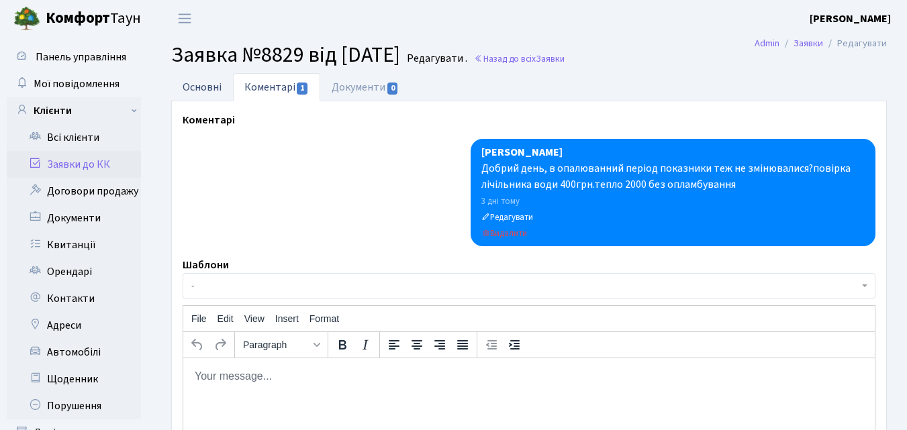
click at [205, 81] on link "Основні" at bounding box center [202, 87] width 62 height 28
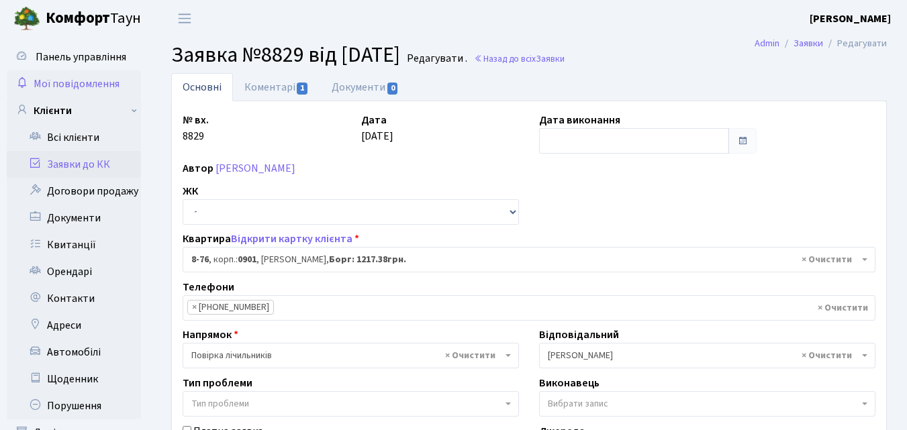
click at [50, 91] on link "Мої повідомлення" at bounding box center [74, 83] width 134 height 27
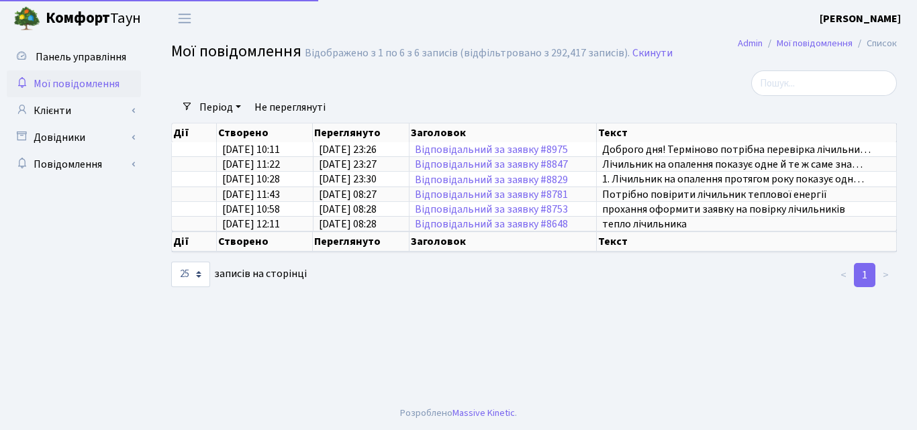
select select "25"
